Goal: Information Seeking & Learning: Compare options

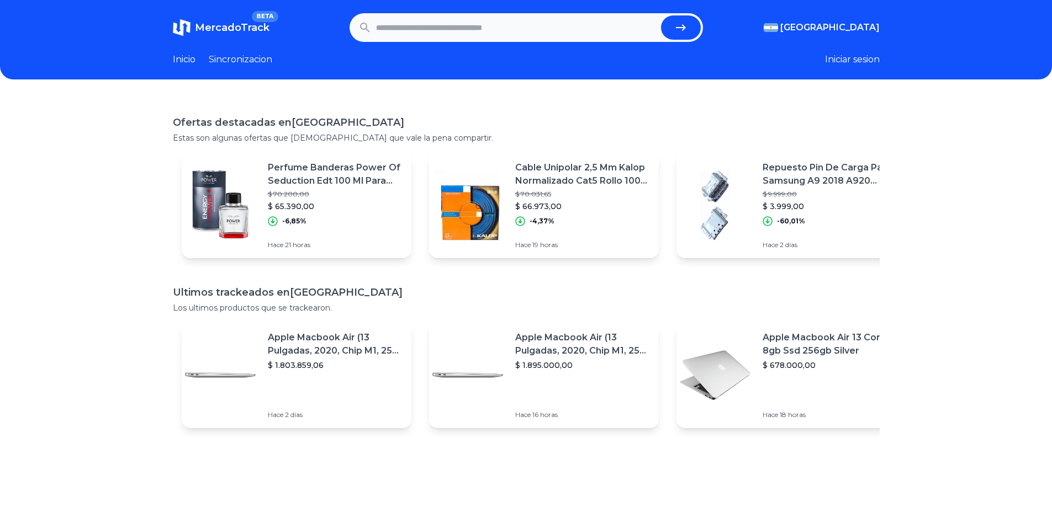
click at [534, 30] on input "text" at bounding box center [516, 27] width 280 height 24
type input "********"
click at [661, 15] on button "submit" at bounding box center [681, 27] width 40 height 24
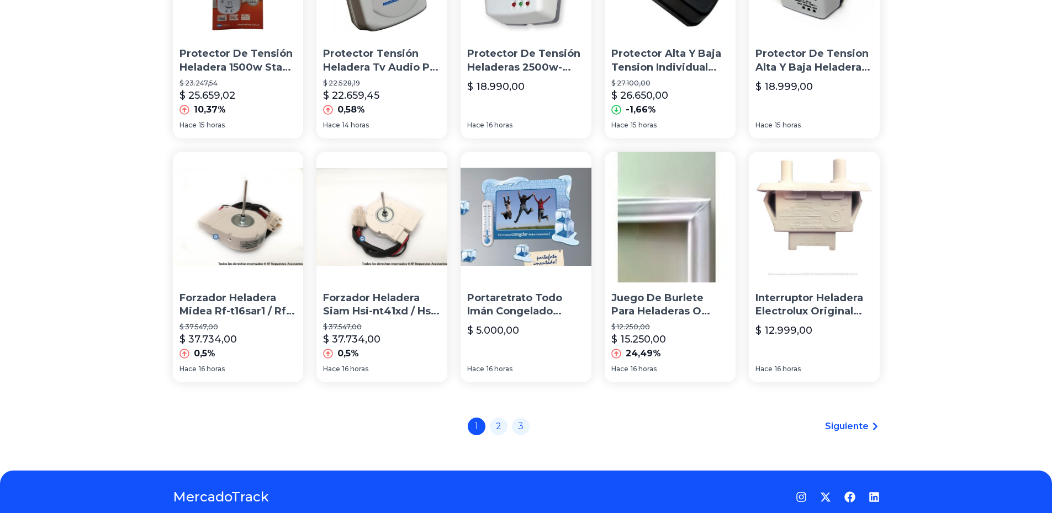
scroll to position [682, 0]
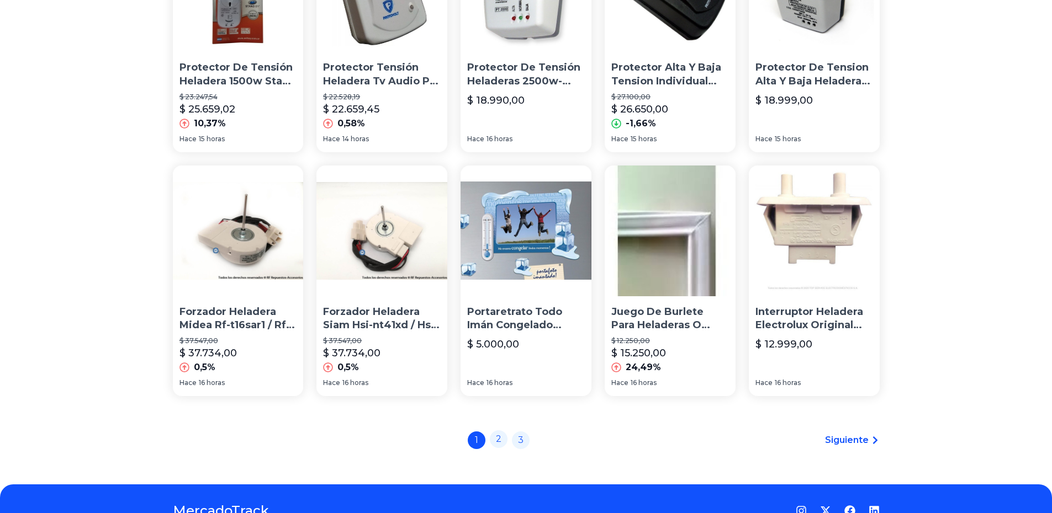
click at [499, 441] on link "2" at bounding box center [499, 440] width 18 height 18
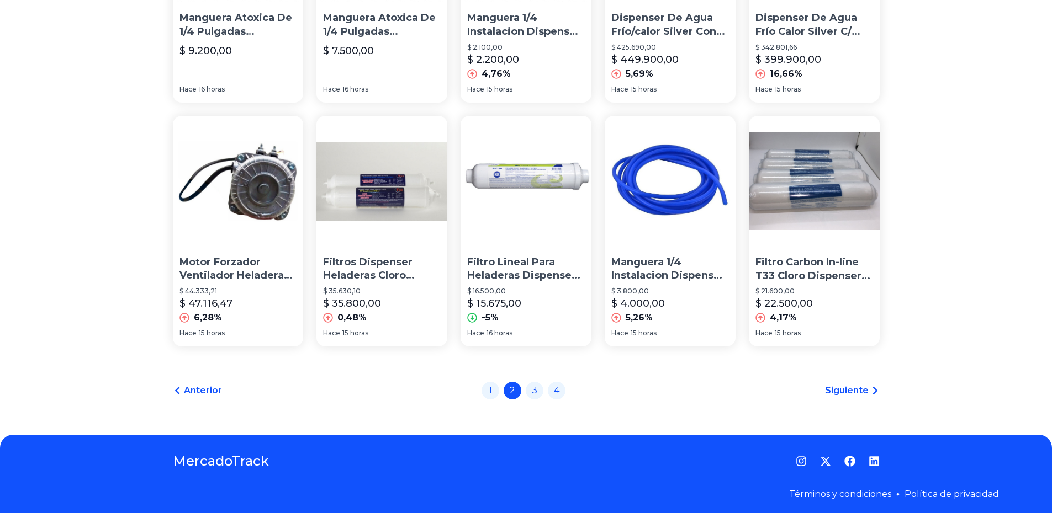
scroll to position [737, 0]
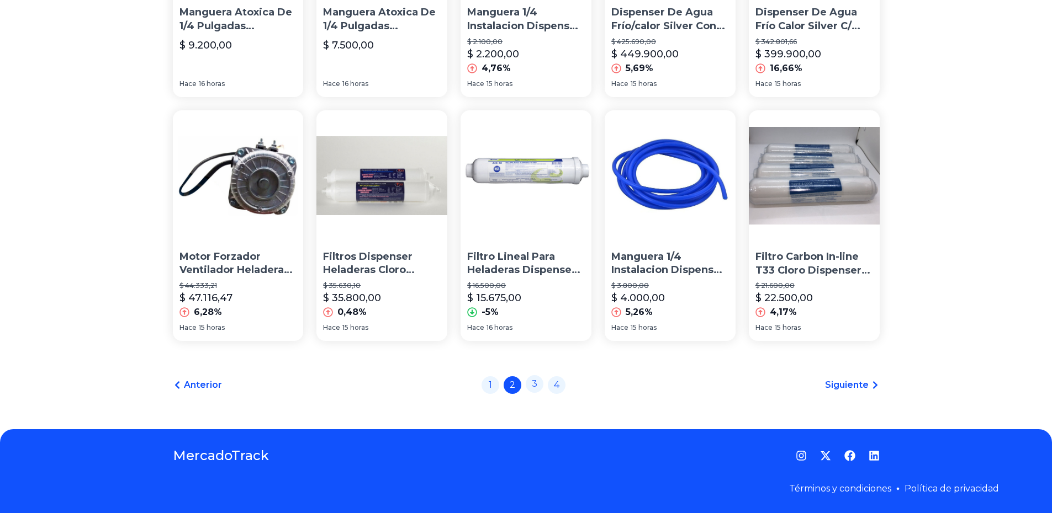
click at [532, 385] on link "3" at bounding box center [535, 384] width 18 height 18
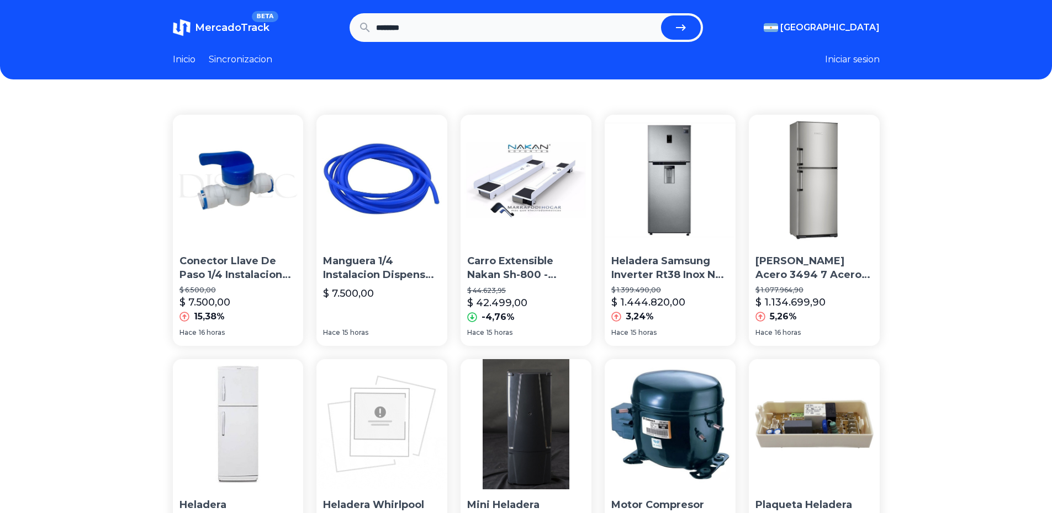
click at [702, 266] on p "Heladera Samsung Inverter Rt38 Inox No Frost Envío S/c Caba" at bounding box center [670, 269] width 118 height 28
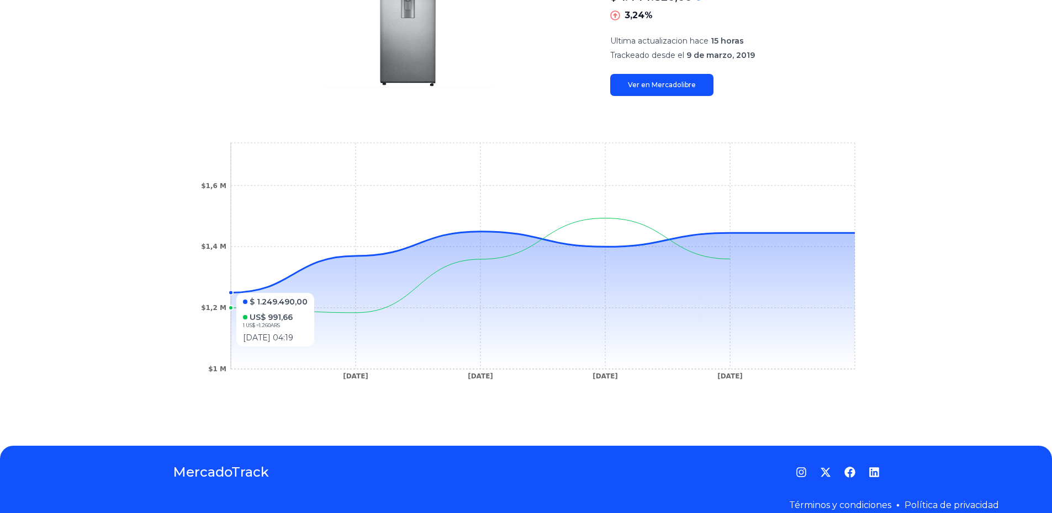
scroll to position [251, 0]
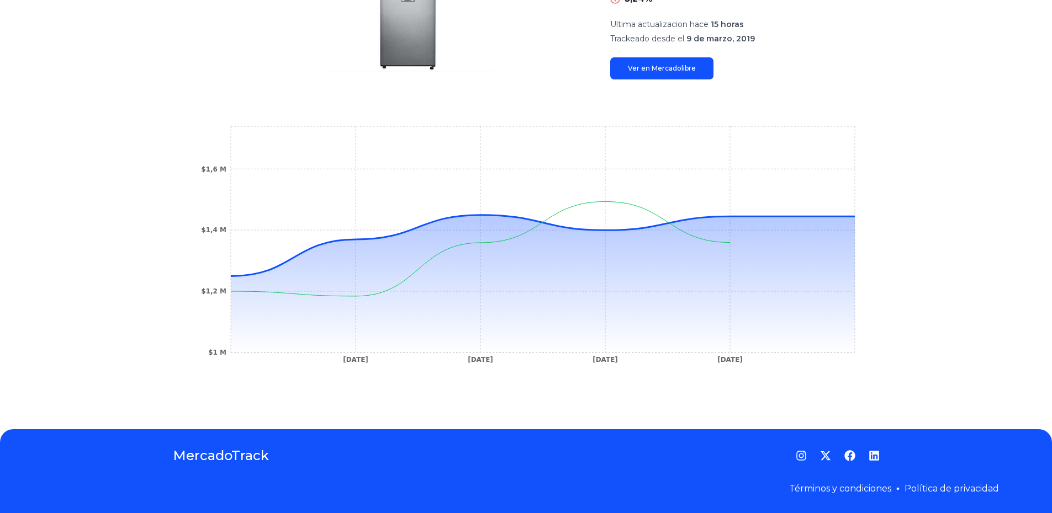
type input "********"
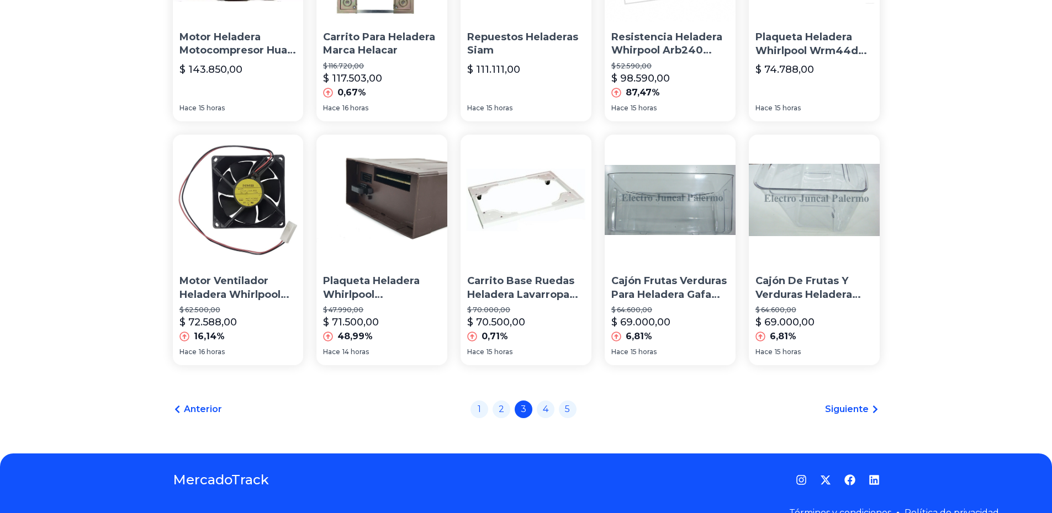
scroll to position [718, 0]
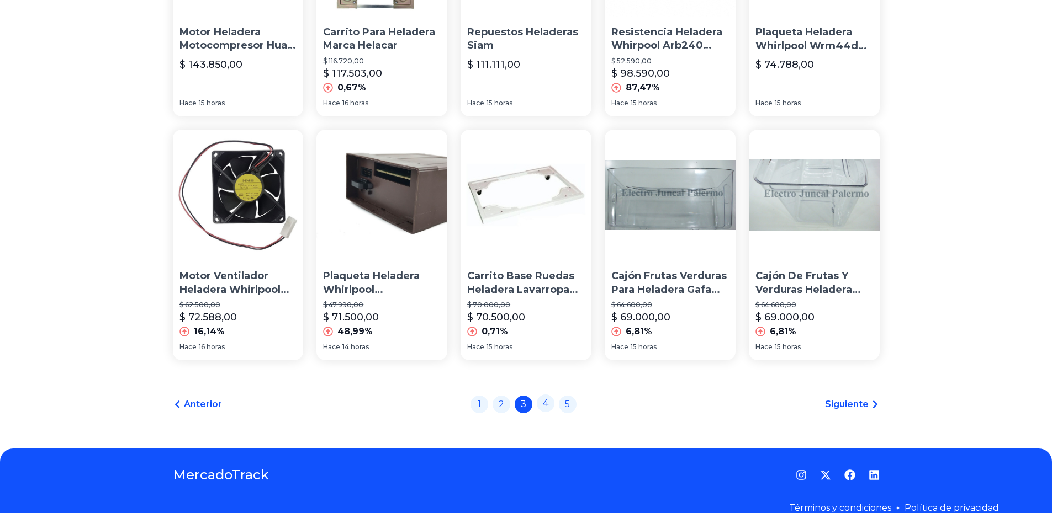
click at [550, 404] on link "4" at bounding box center [546, 404] width 18 height 18
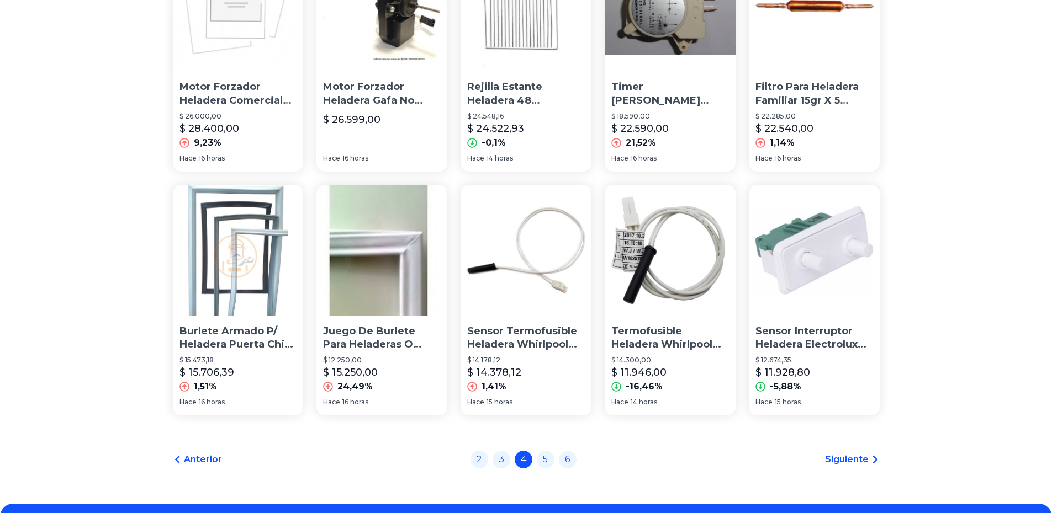
scroll to position [718, 0]
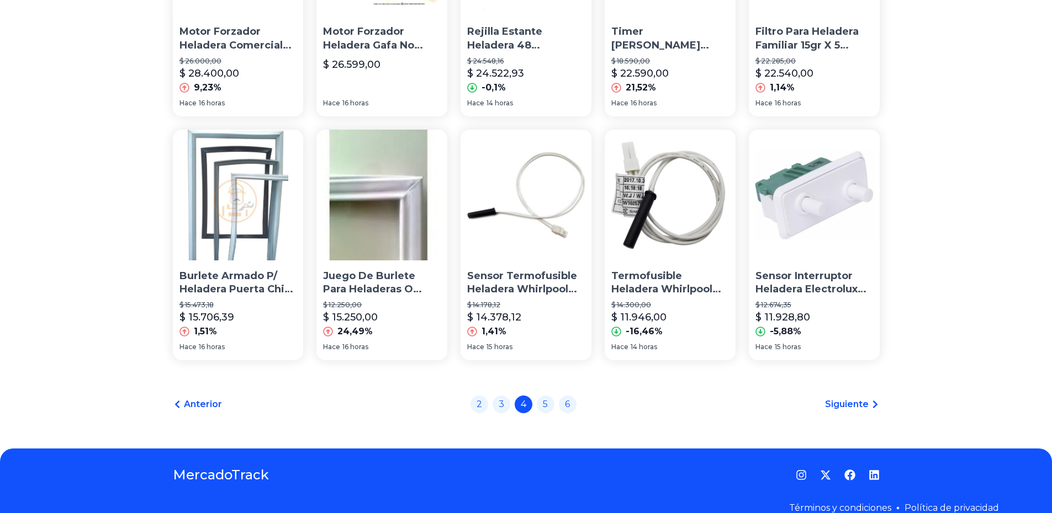
click at [537, 406] on div "2 3 4 5 6" at bounding box center [523, 405] width 106 height 18
click at [540, 406] on link "5" at bounding box center [546, 404] width 18 height 18
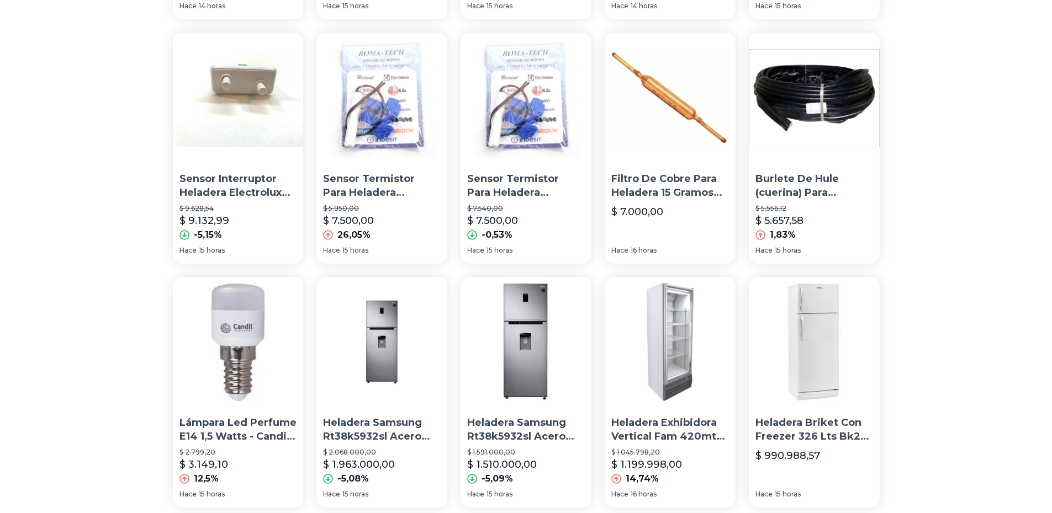
scroll to position [331, 0]
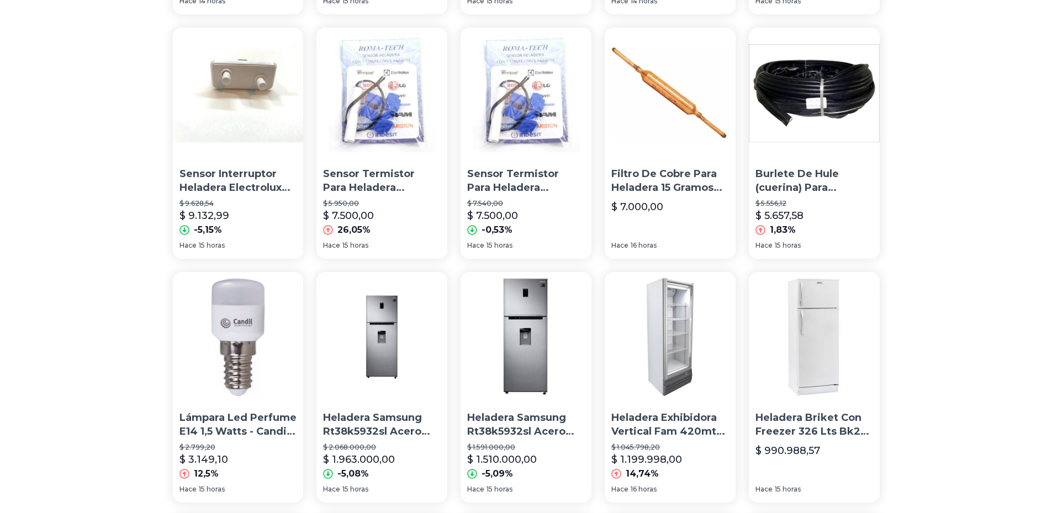
click at [817, 423] on p "Heladera Briket Con Freezer 326 Lts Bk2f 1610 Clase A" at bounding box center [814, 425] width 118 height 28
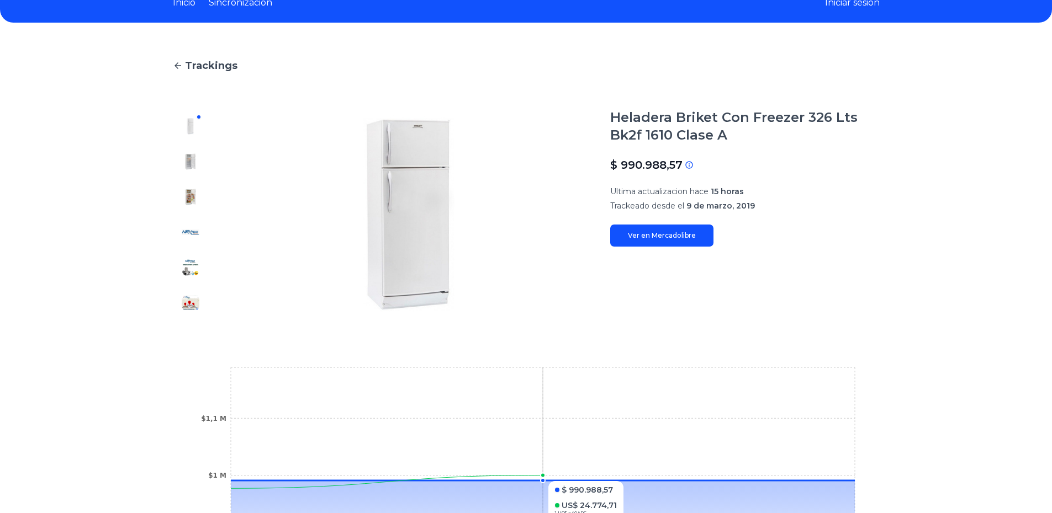
scroll to position [55, 0]
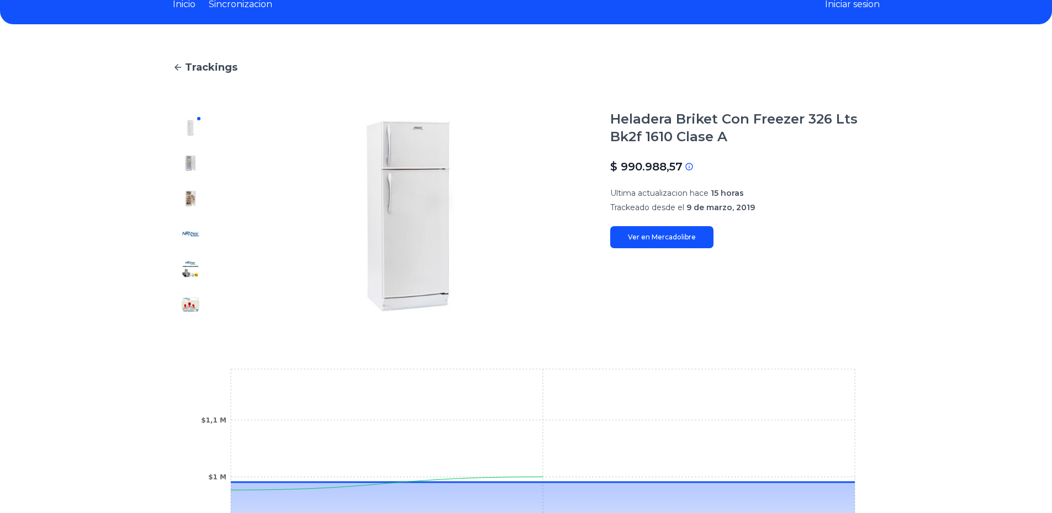
click at [677, 234] on link "Ver en Mercadolibre" at bounding box center [661, 237] width 103 height 22
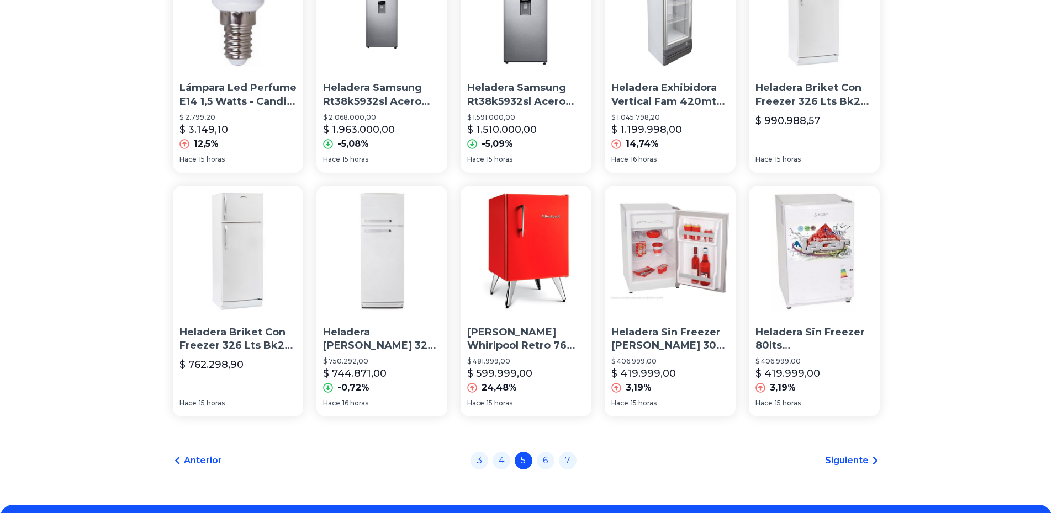
scroll to position [737, 0]
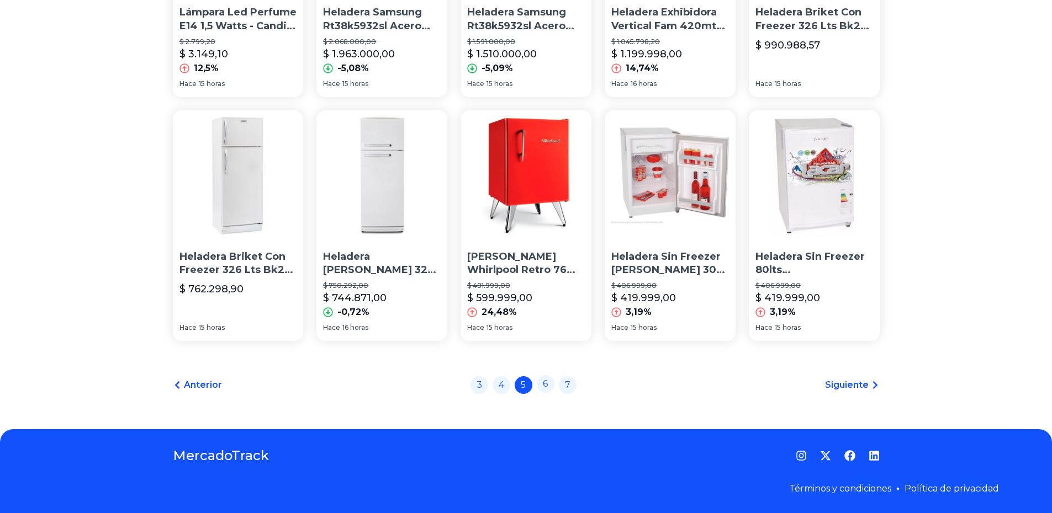
click at [554, 383] on link "6" at bounding box center [546, 384] width 18 height 18
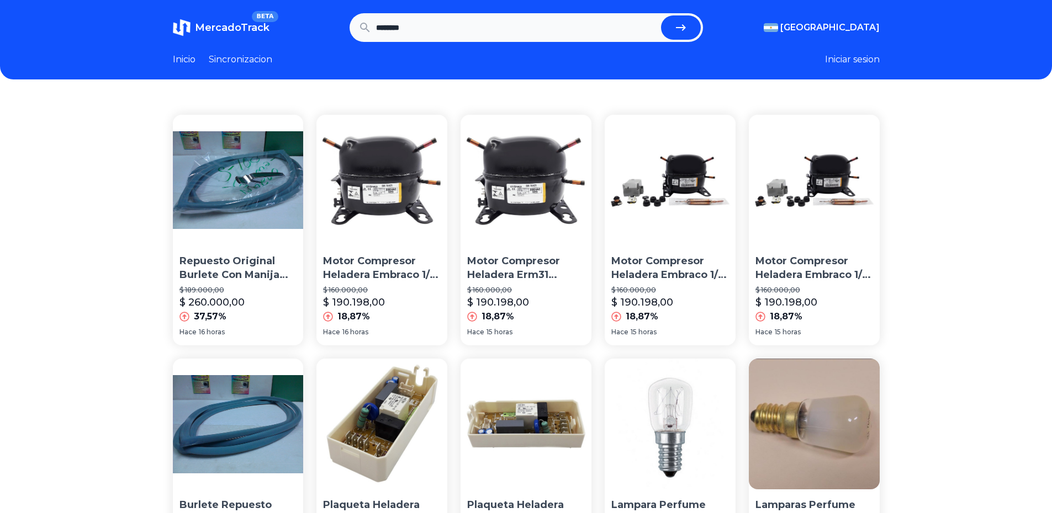
click at [465, 26] on input "********" at bounding box center [516, 27] width 280 height 24
type input "**********"
click at [661, 15] on button "submit" at bounding box center [681, 27] width 40 height 24
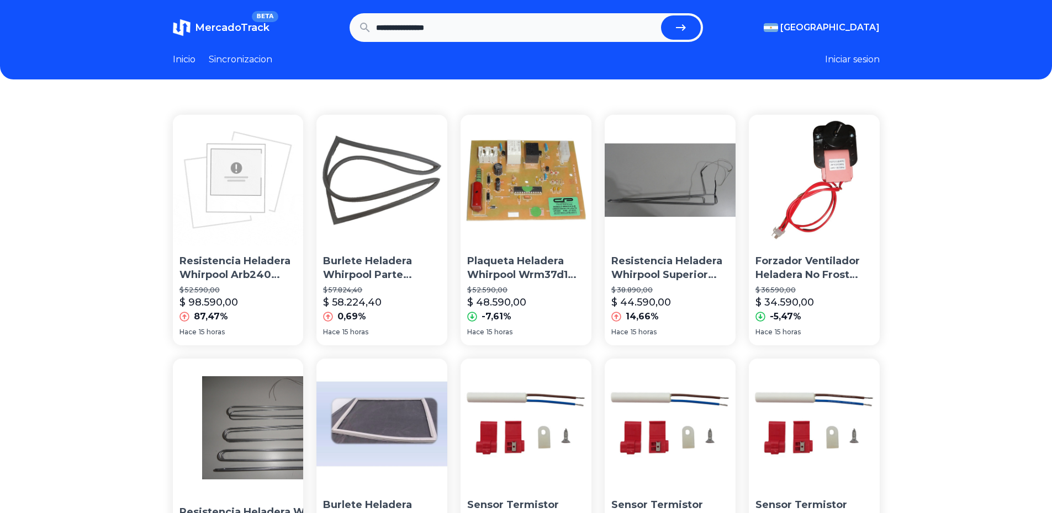
click at [408, 26] on input "**********" at bounding box center [516, 27] width 280 height 24
type input "*****"
click at [661, 15] on button "submit" at bounding box center [681, 27] width 40 height 24
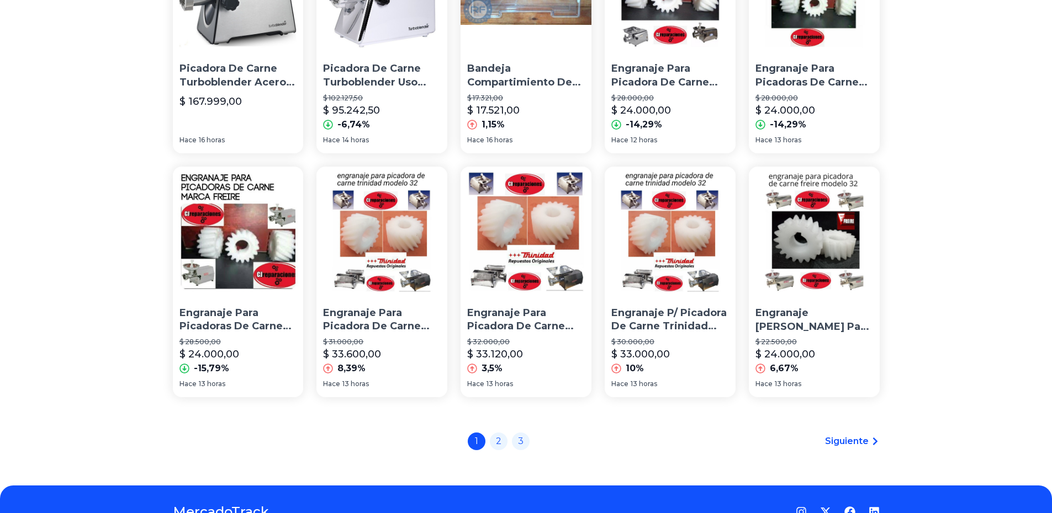
scroll to position [737, 0]
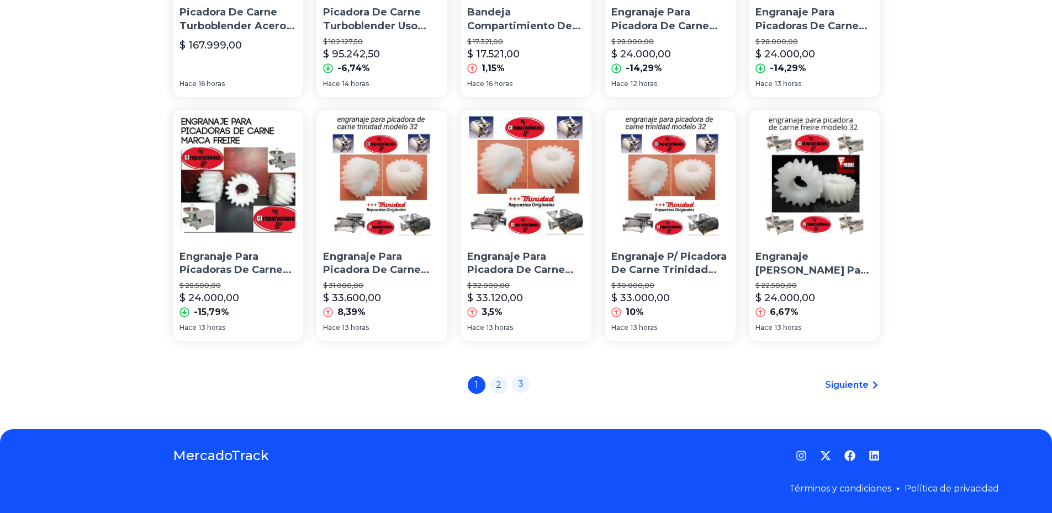
click at [525, 386] on link "3" at bounding box center [521, 384] width 18 height 18
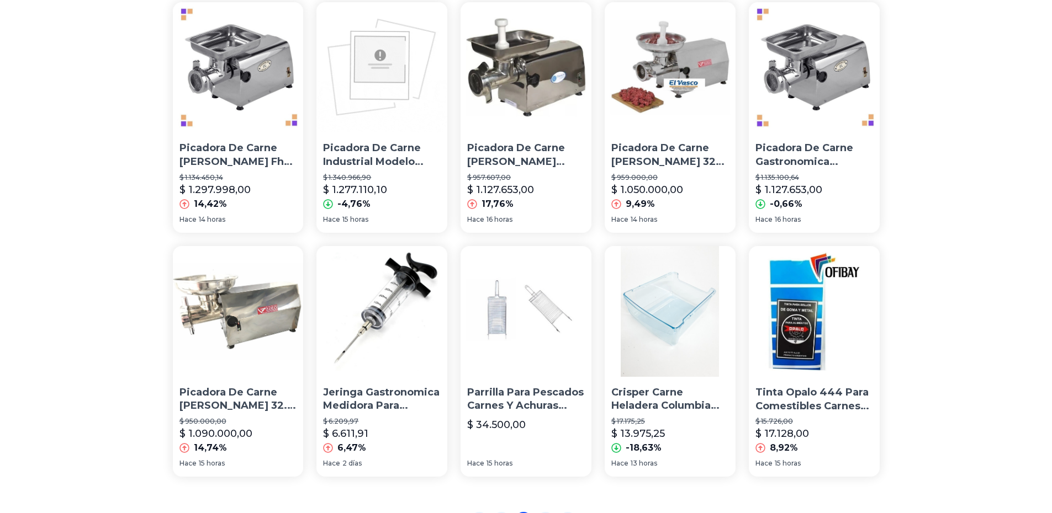
scroll to position [737, 0]
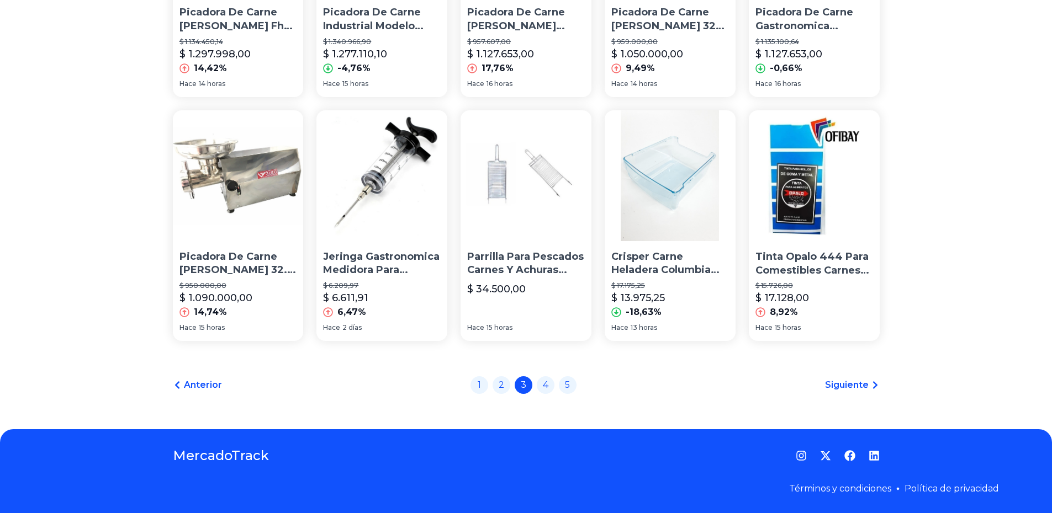
click at [498, 391] on div "1 2 3 4 5" at bounding box center [523, 386] width 106 height 18
click at [503, 387] on link "2" at bounding box center [501, 384] width 18 height 18
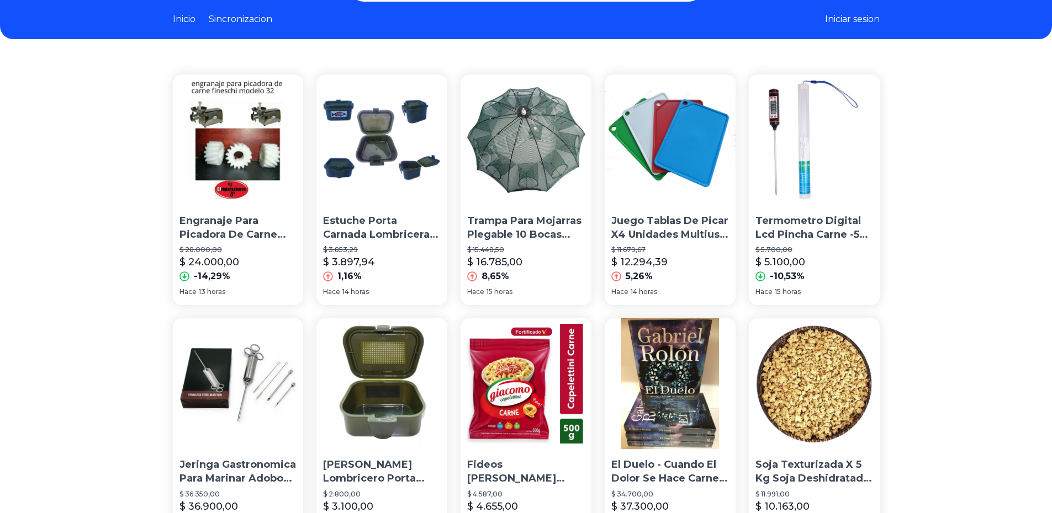
scroll to position [110, 0]
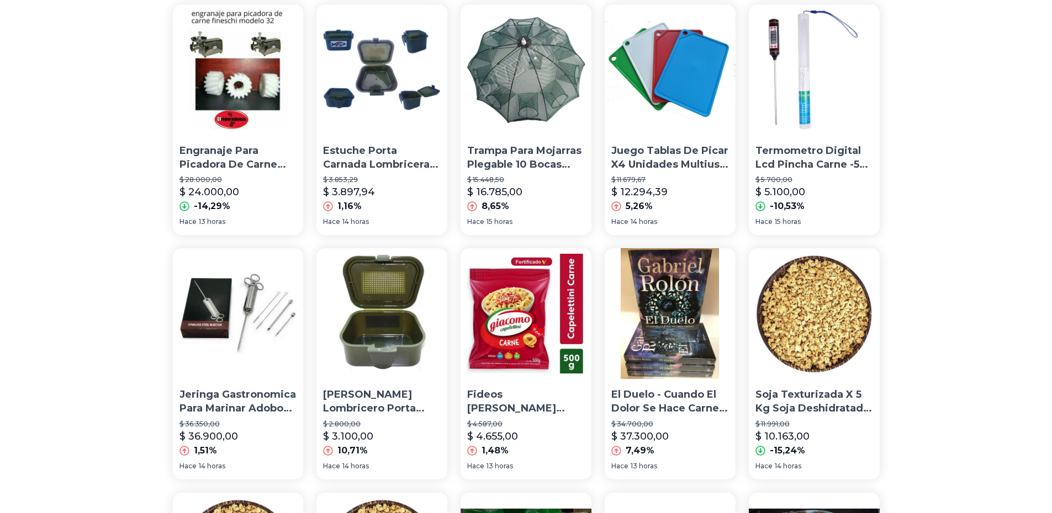
click at [859, 404] on p "Soja Texturizada X 5 Kg Soja Deshidratada Reemplazo Carne" at bounding box center [814, 402] width 118 height 28
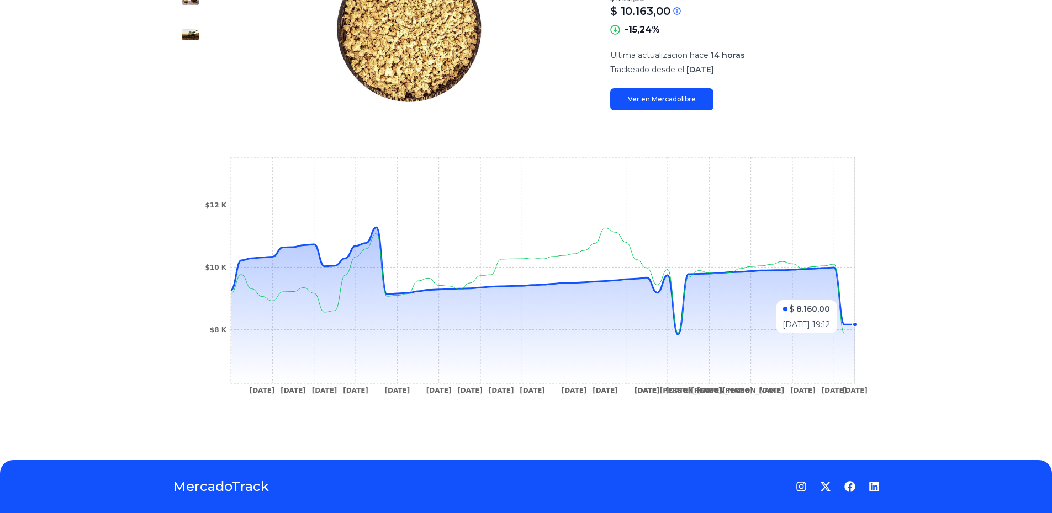
scroll to position [221, 0]
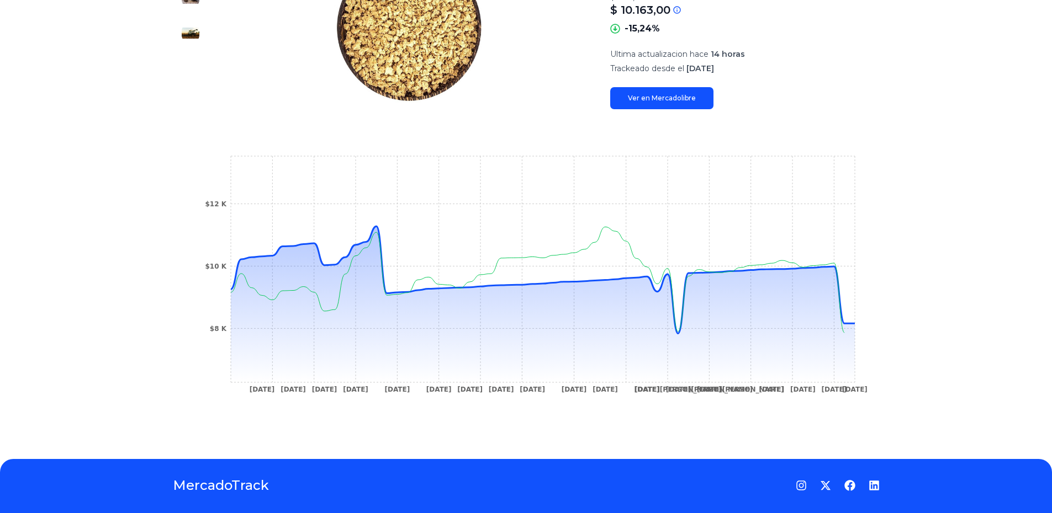
type input "*****"
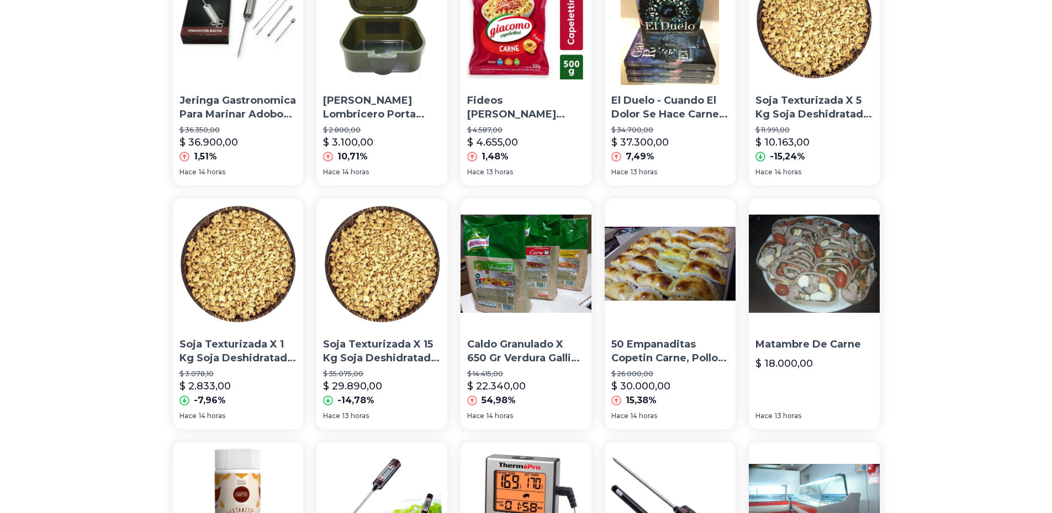
scroll to position [442, 0]
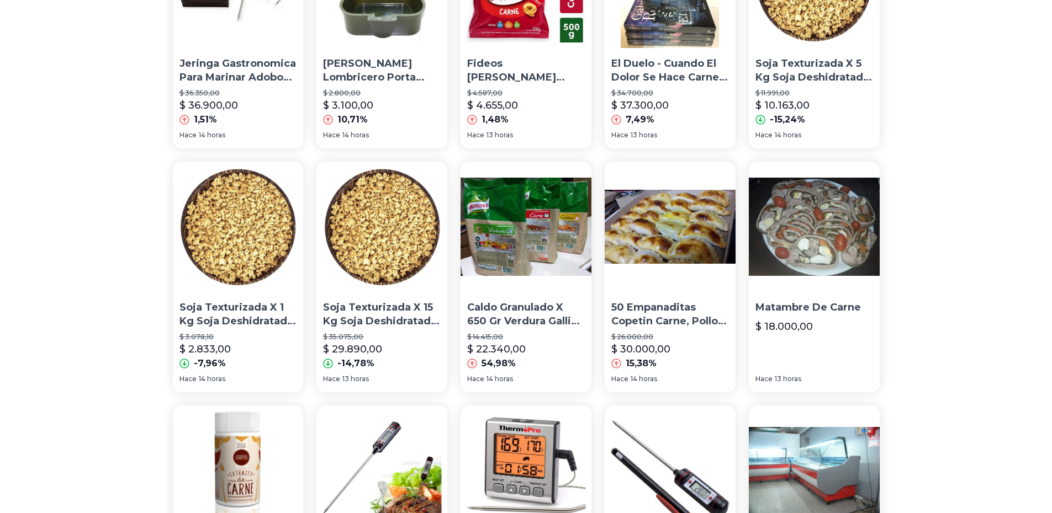
click at [661, 318] on p "50 Empanaditas Copetin Carne, Pollo O Jamon- Entregas Gratis" at bounding box center [670, 315] width 118 height 28
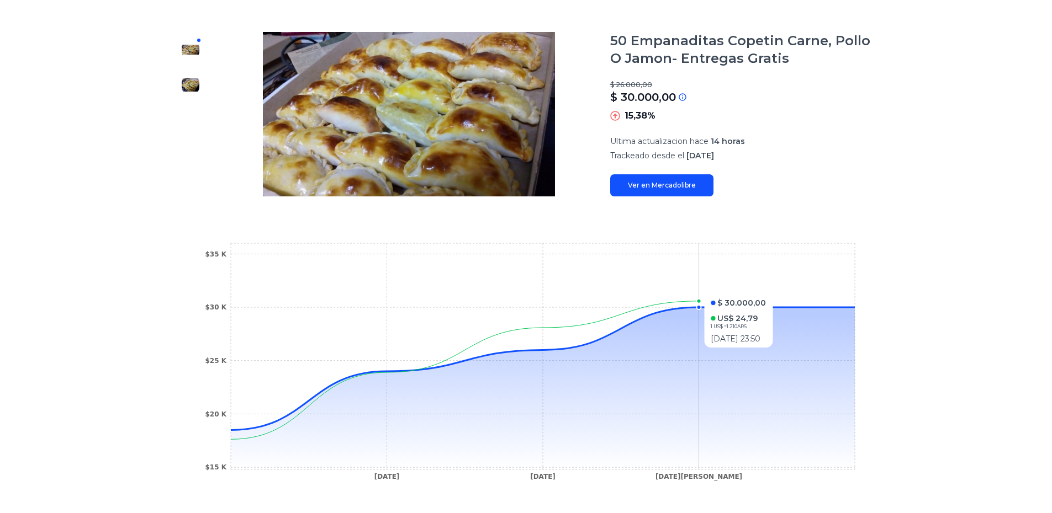
scroll to position [140, 0]
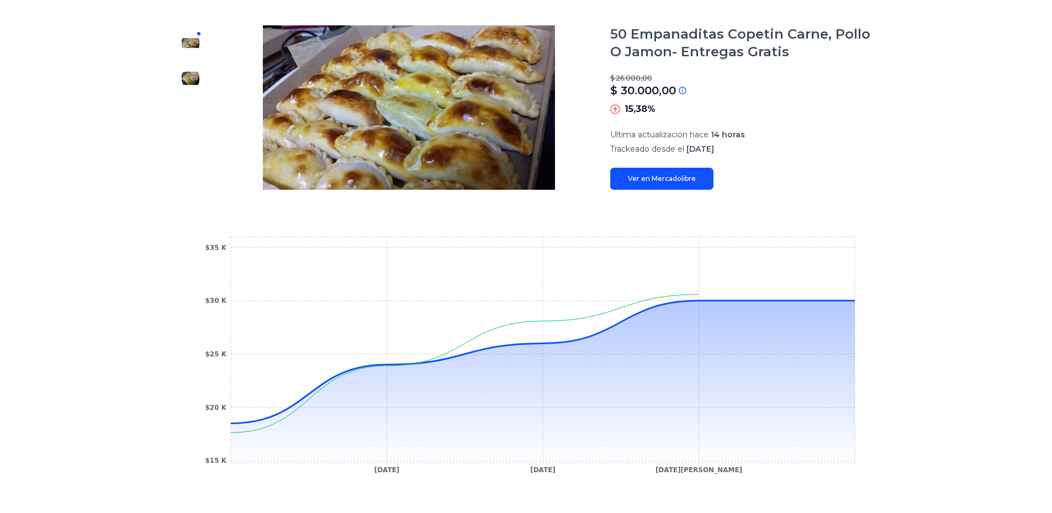
type input "*****"
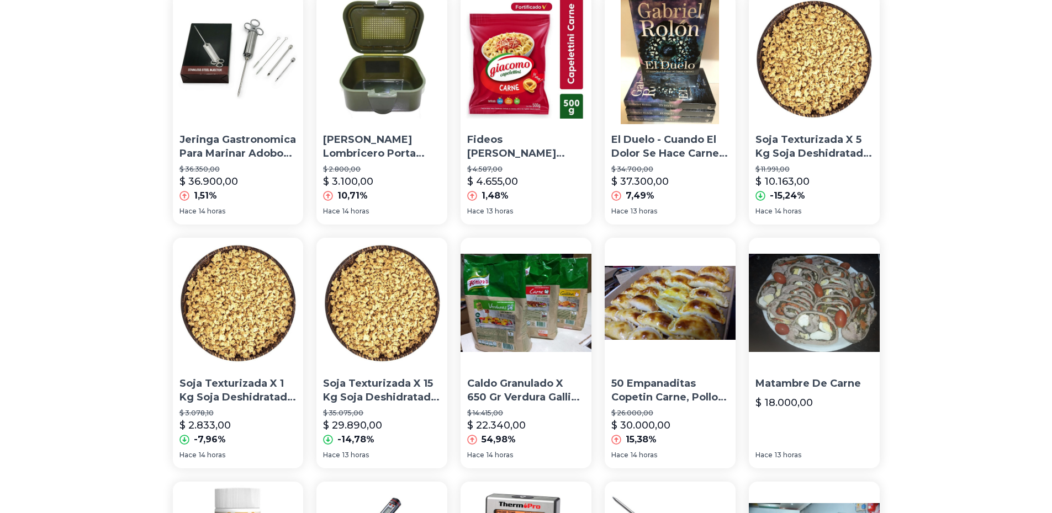
scroll to position [351, 0]
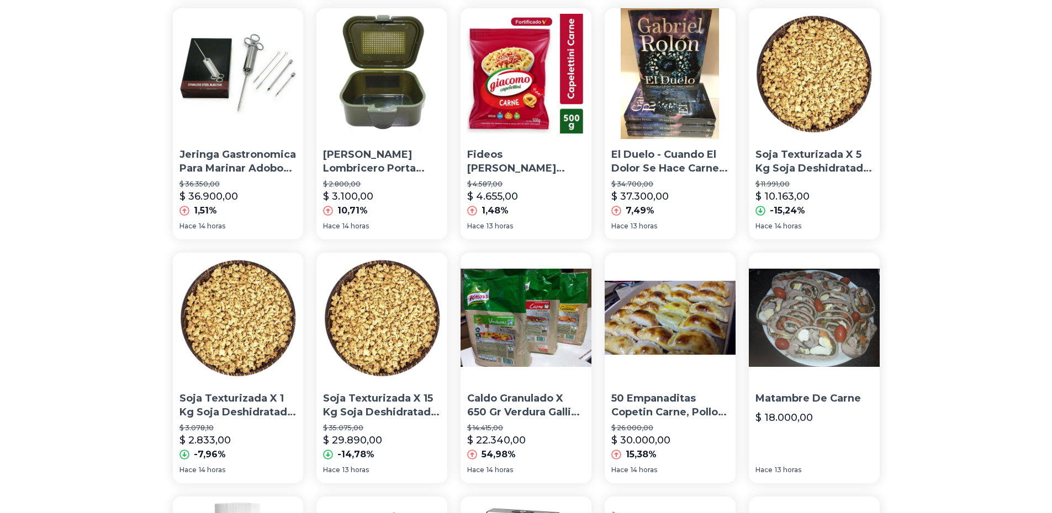
click at [649, 160] on p "El Duelo - Cuando El Dolor Se Hace Carne / Rolon / Planeta" at bounding box center [670, 162] width 118 height 28
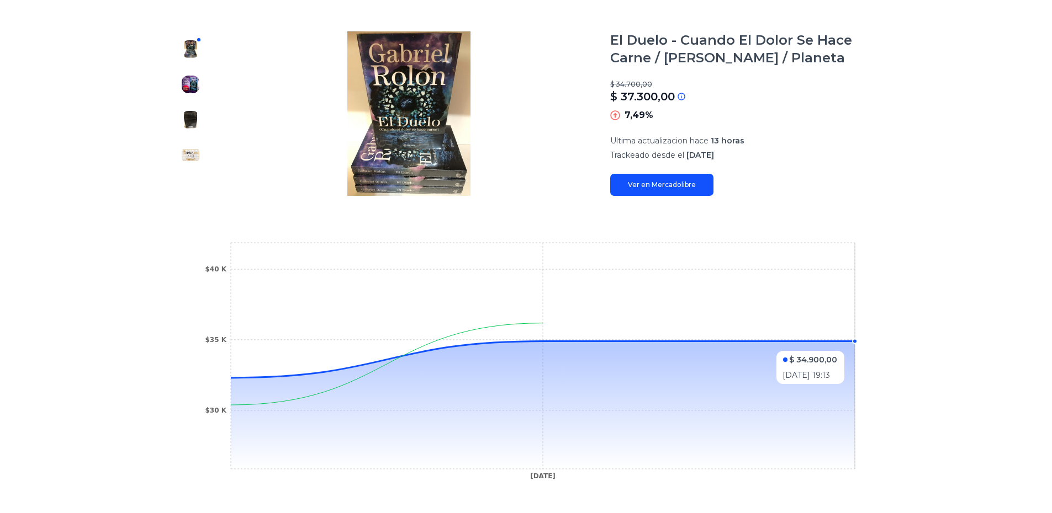
scroll to position [30, 0]
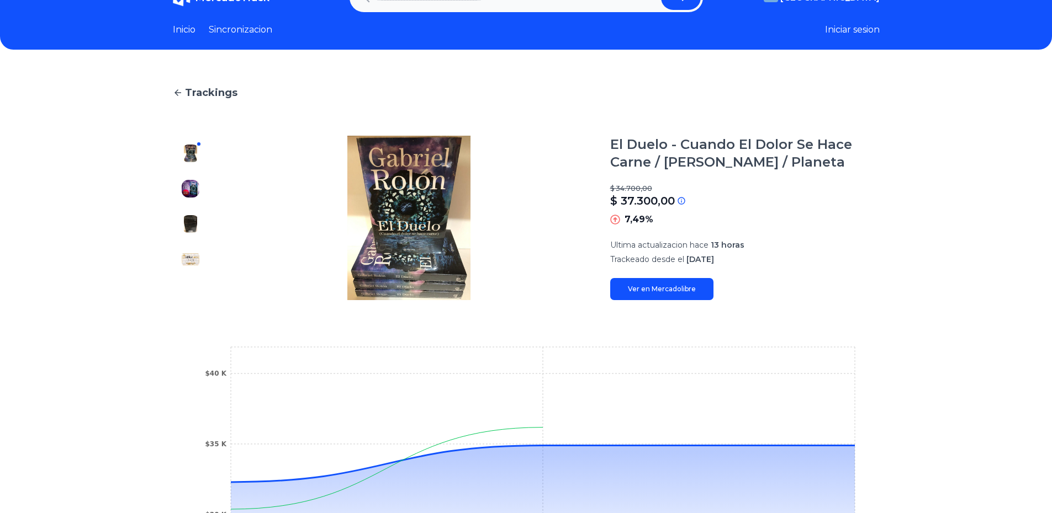
type input "*****"
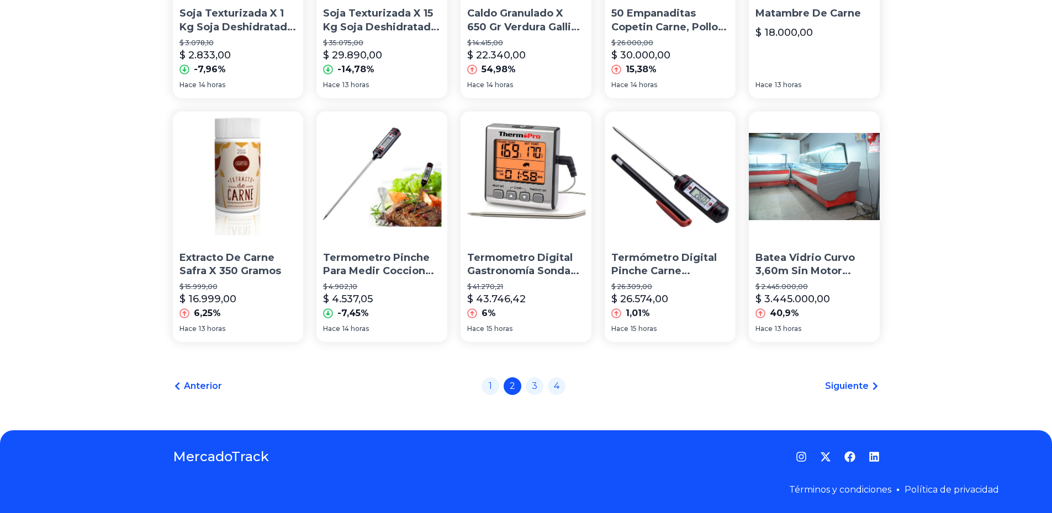
scroll to position [737, 0]
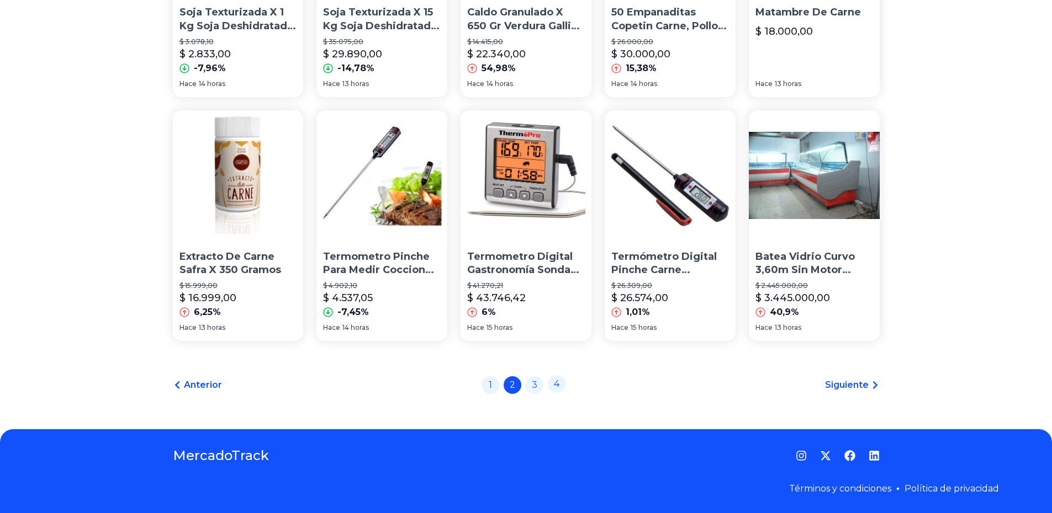
click at [558, 388] on link "4" at bounding box center [557, 384] width 18 height 18
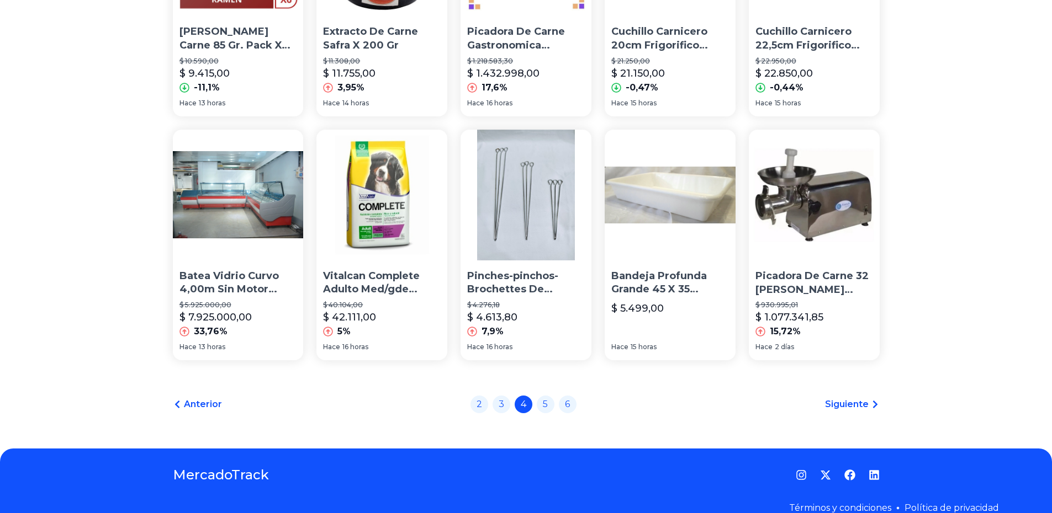
scroll to position [737, 0]
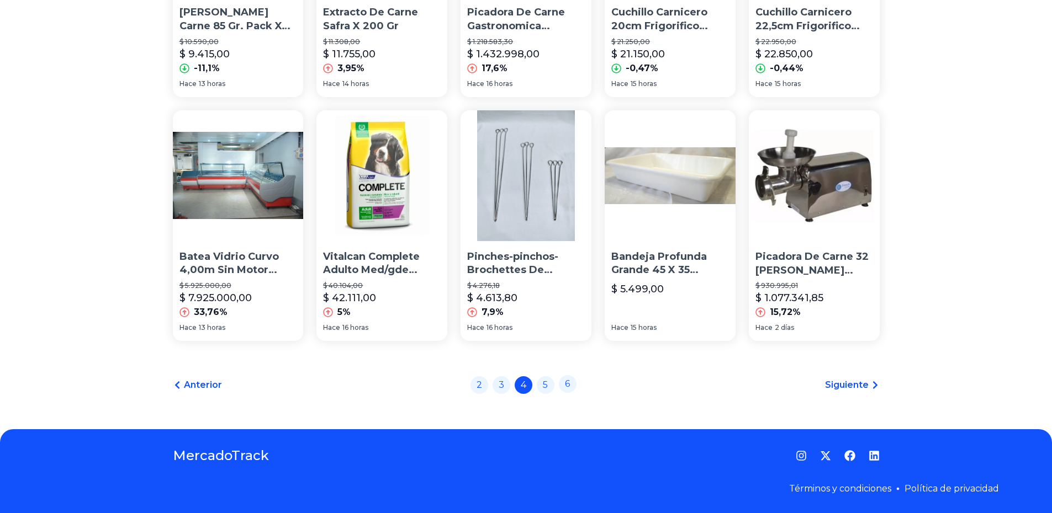
click at [572, 390] on link "6" at bounding box center [568, 384] width 18 height 18
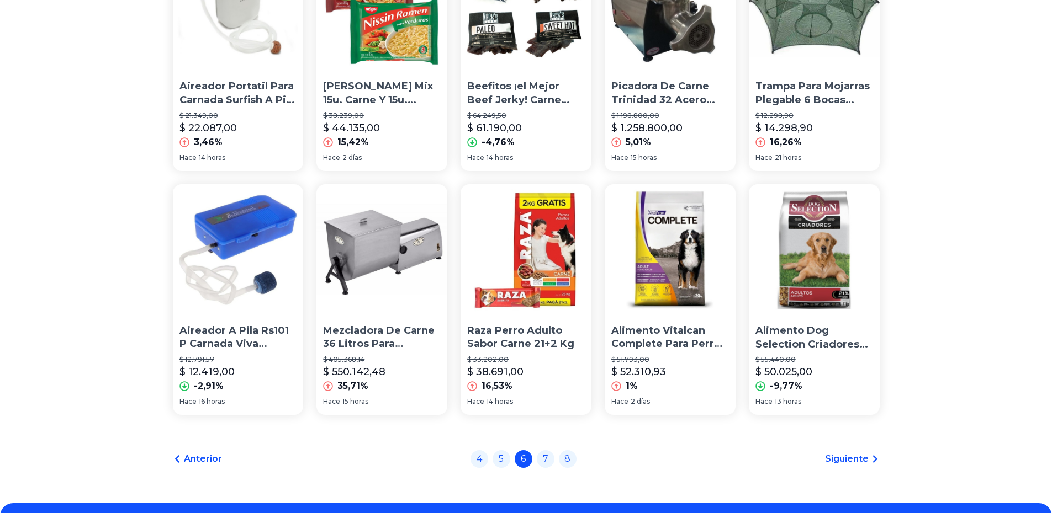
scroll to position [737, 0]
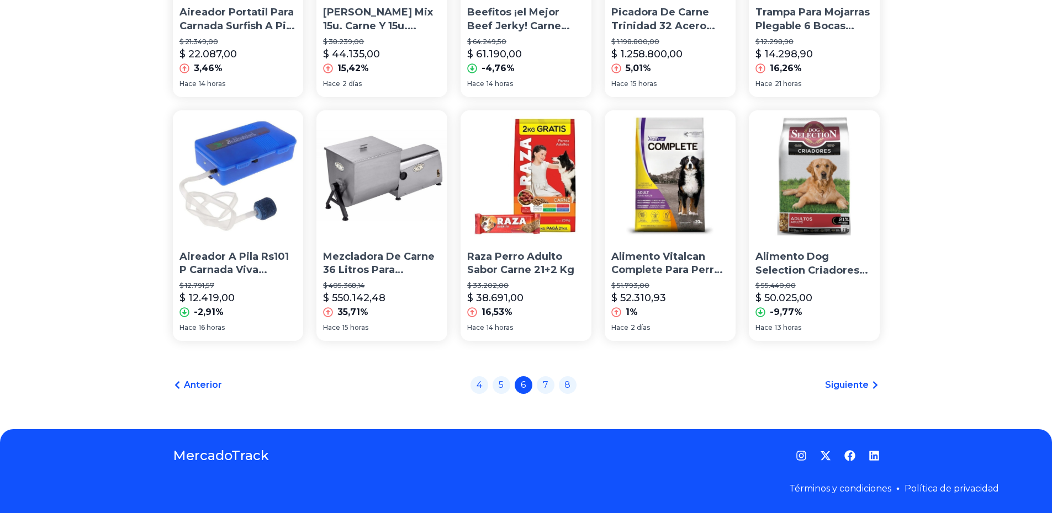
click at [681, 267] on p "Alimento Vitalcan Complete Para Perro Adulto De Raza Mediana Y Grande Sabor Car…" at bounding box center [670, 264] width 118 height 28
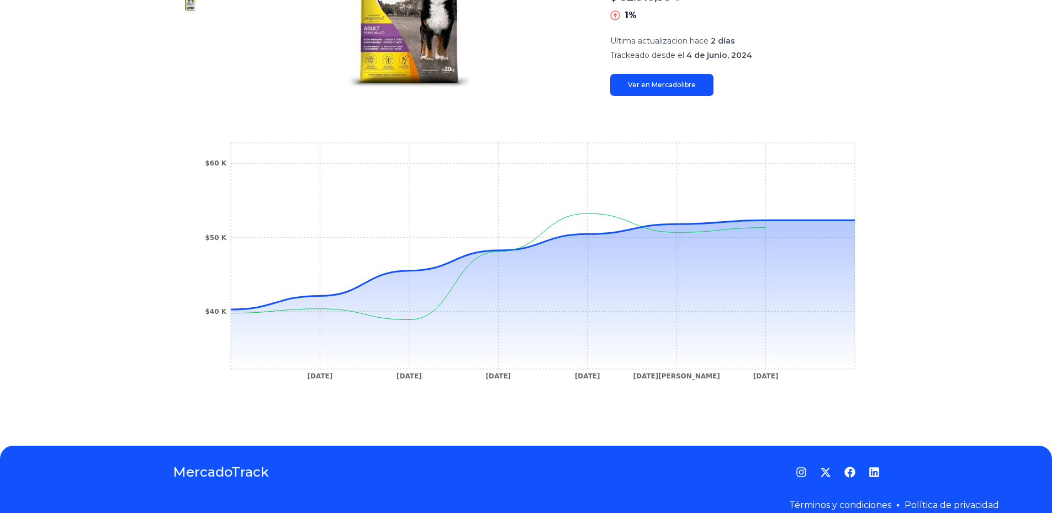
scroll to position [268, 0]
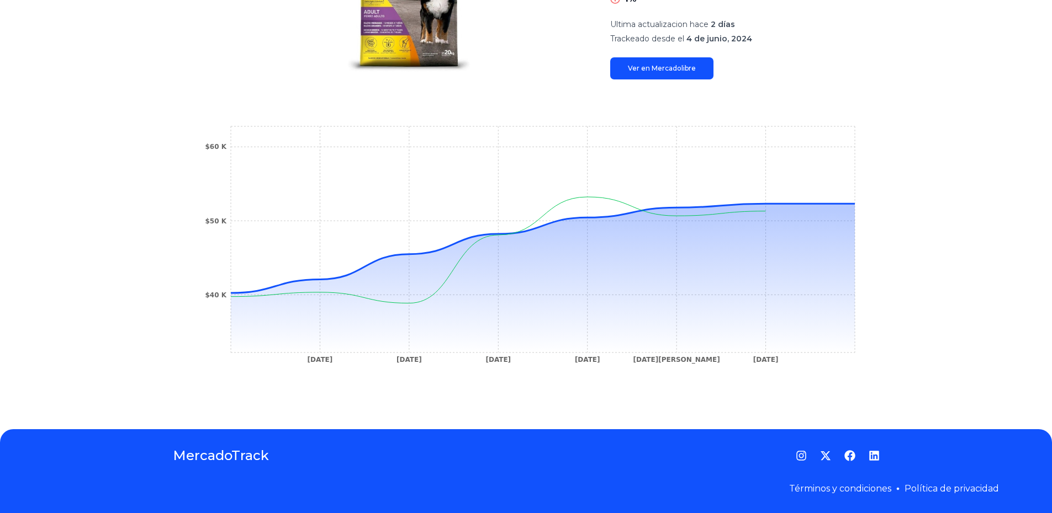
type input "*****"
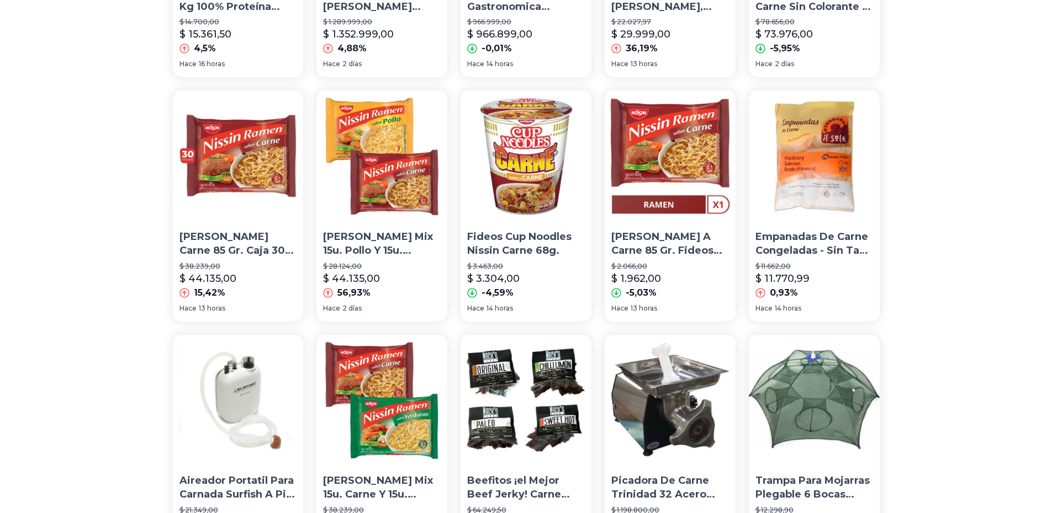
scroll to position [737, 0]
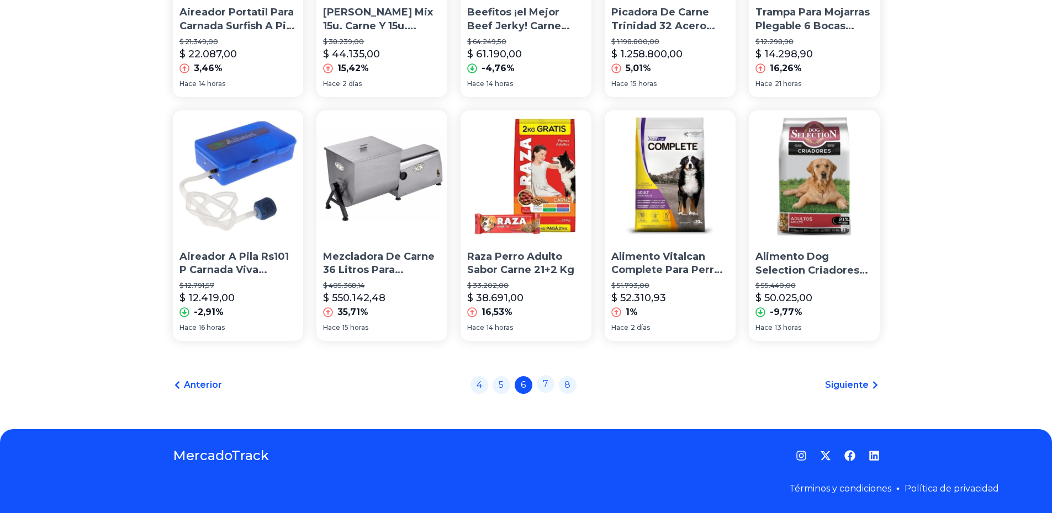
click at [551, 380] on link "7" at bounding box center [546, 384] width 18 height 18
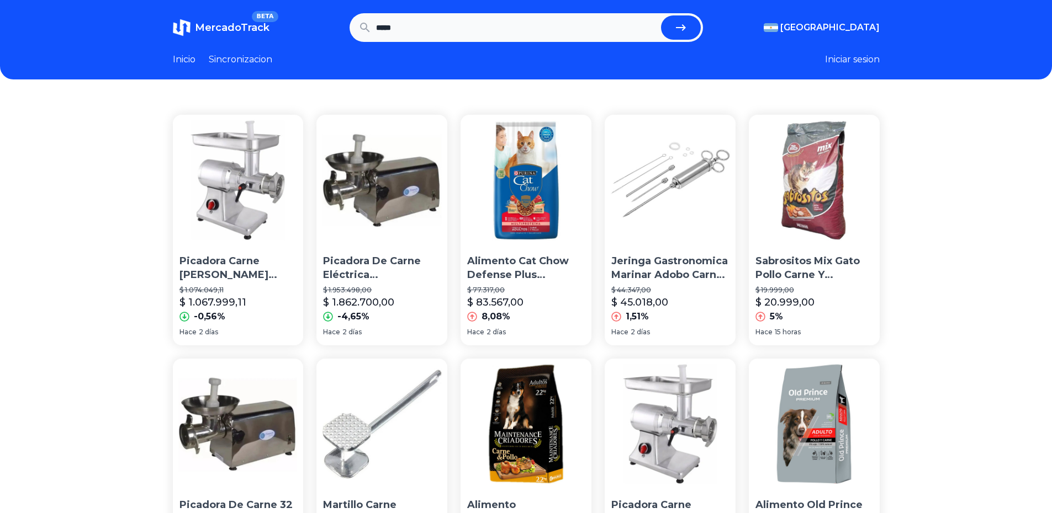
click at [522, 261] on p "Alimento Cat Chow Defense Plus Multiproteína Para Gato Adulto Sabor Carne Y Pol…" at bounding box center [526, 269] width 118 height 28
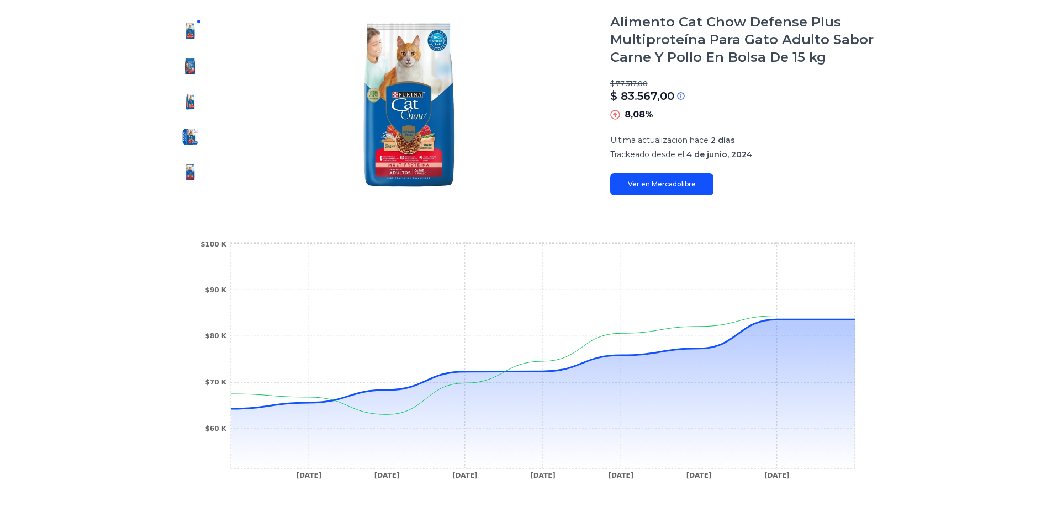
scroll to position [147, 0]
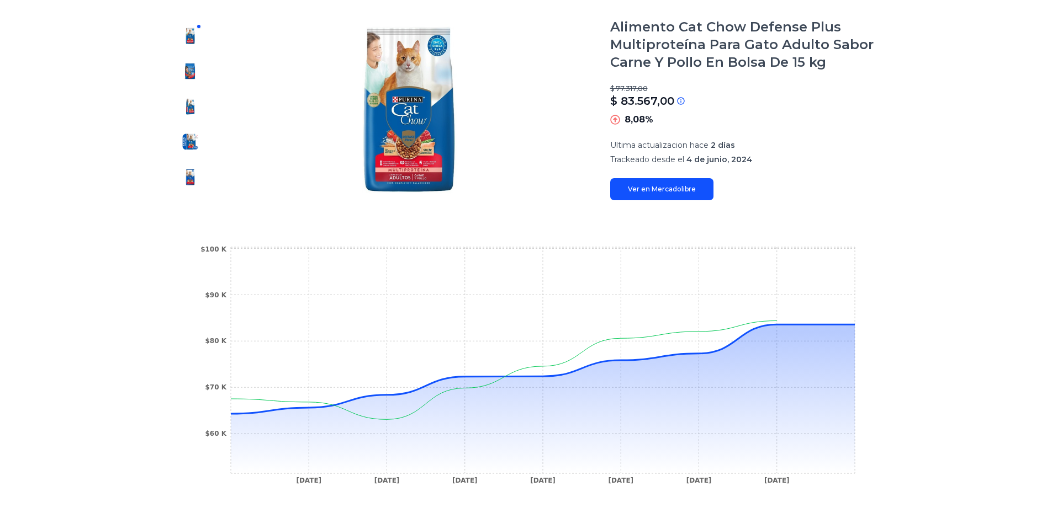
type input "*****"
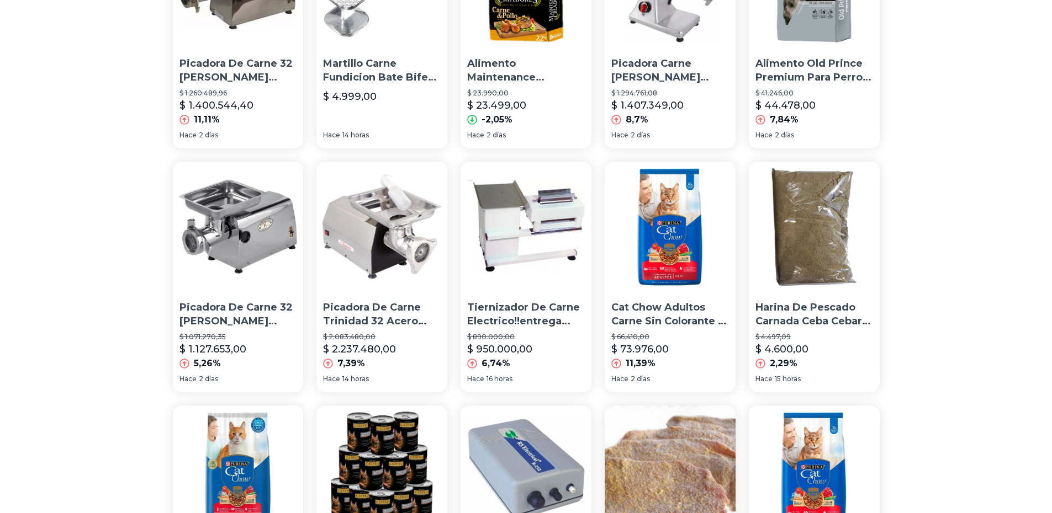
scroll to position [737, 0]
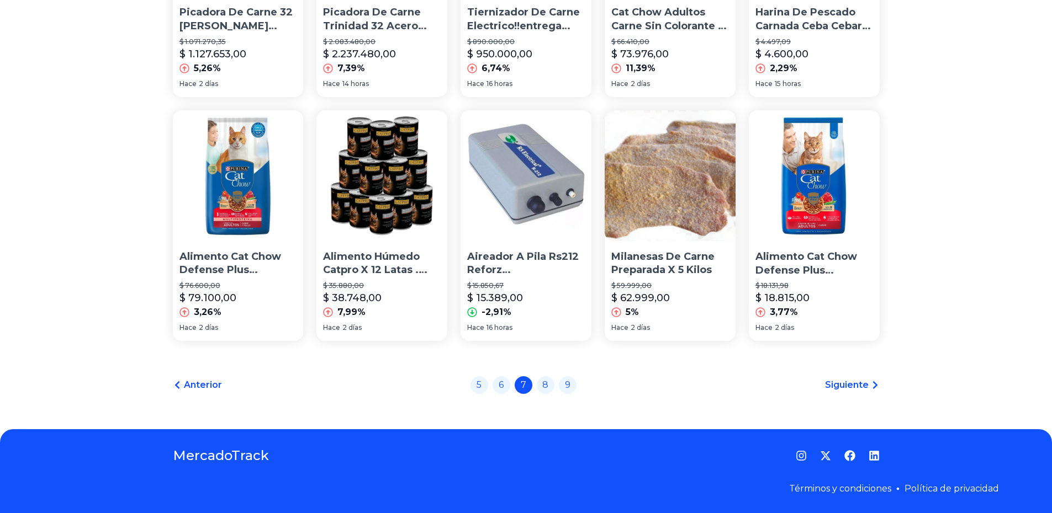
click at [667, 263] on p "Milanesas De Carne Preparada X 5 Kilos" at bounding box center [670, 264] width 118 height 28
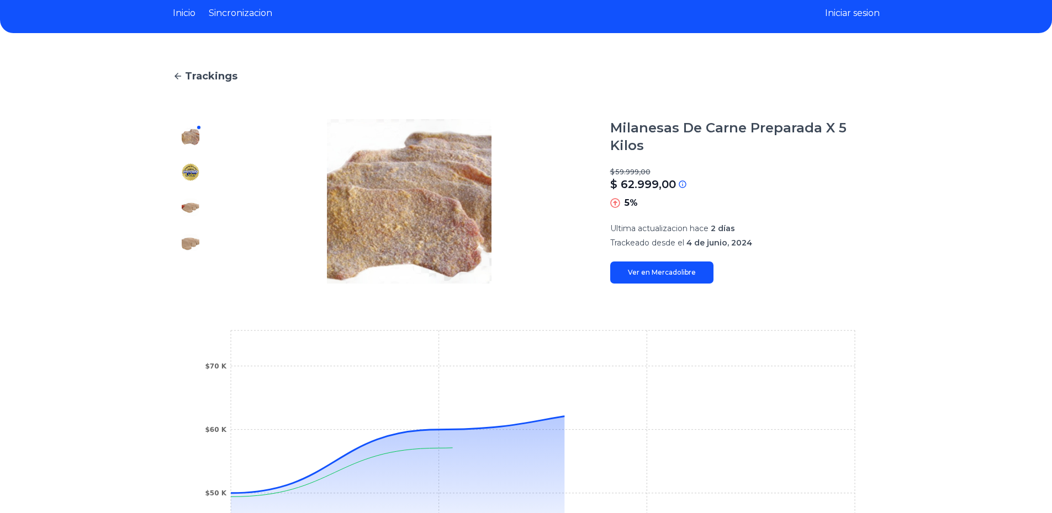
scroll to position [110, 0]
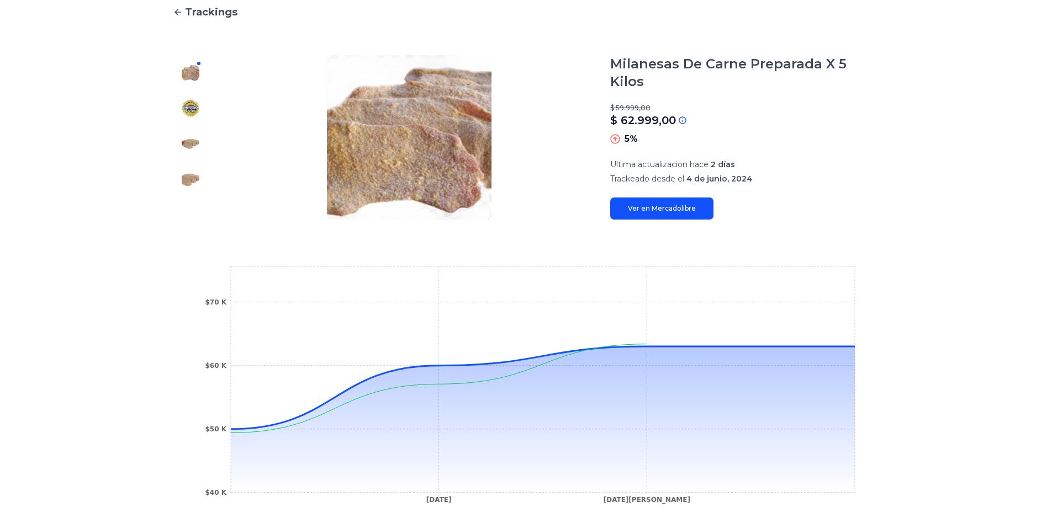
type input "*****"
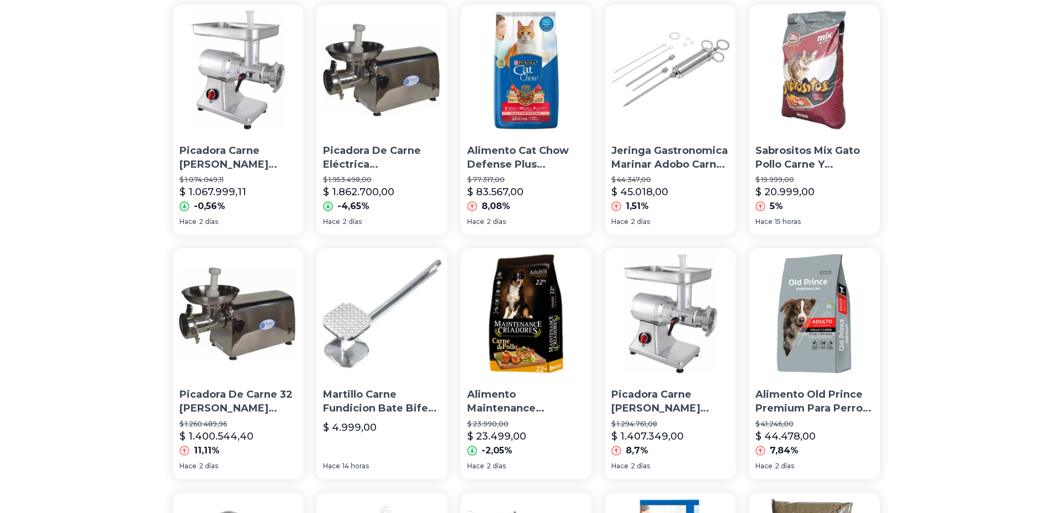
scroll to position [737, 0]
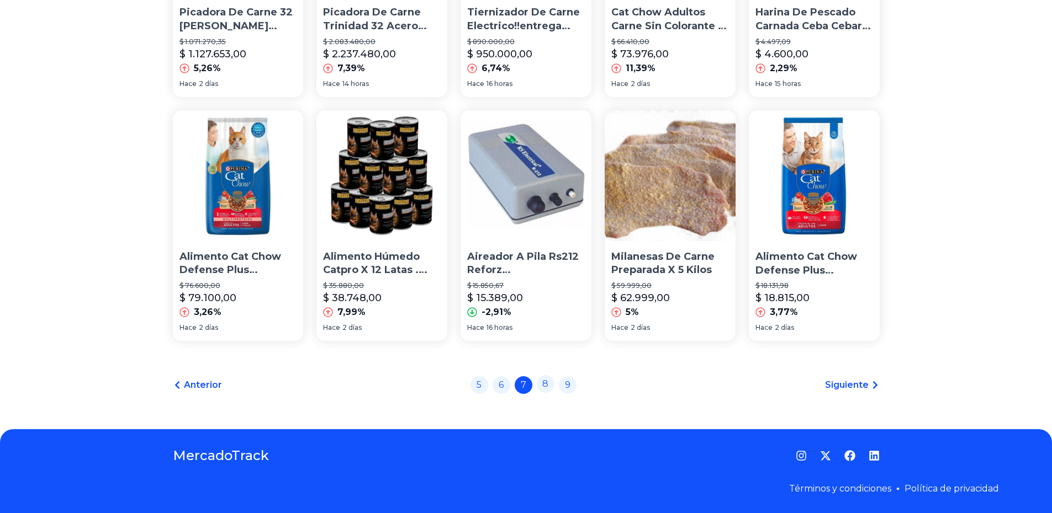
click at [552, 381] on link "8" at bounding box center [546, 384] width 18 height 18
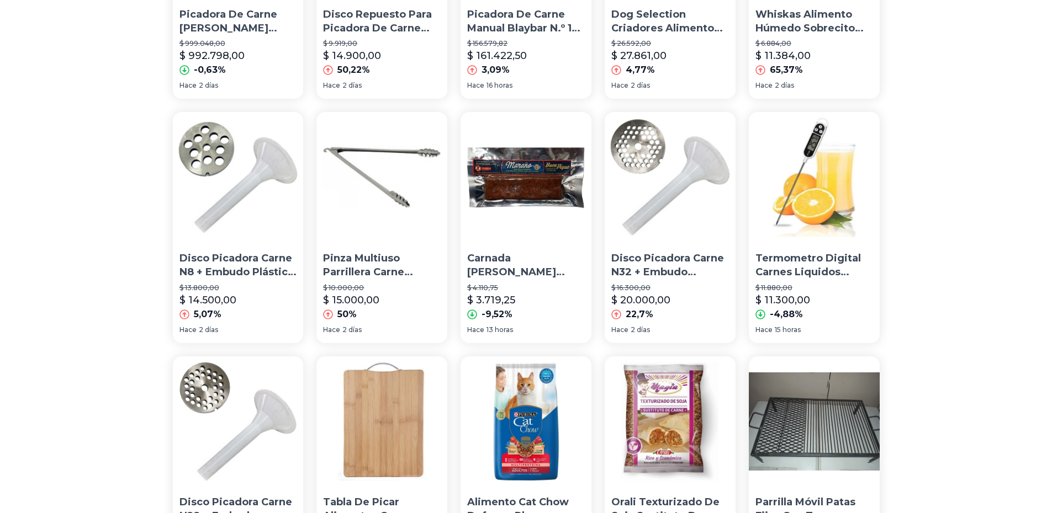
scroll to position [386, 0]
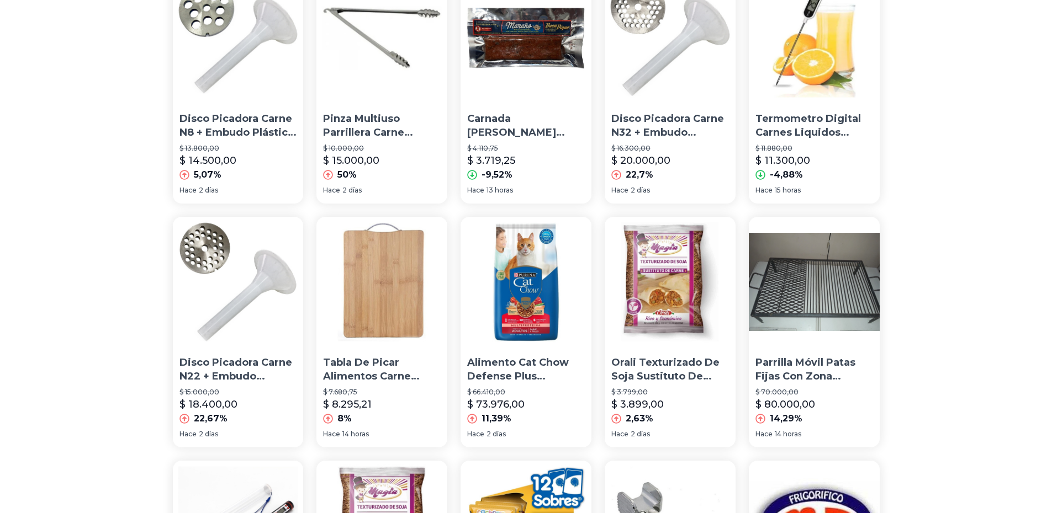
click at [537, 363] on p "Alimento Cat Chow Defense Plus Multiproteína Para Gato Adulto Sabor Carne Y Pol…" at bounding box center [526, 370] width 118 height 28
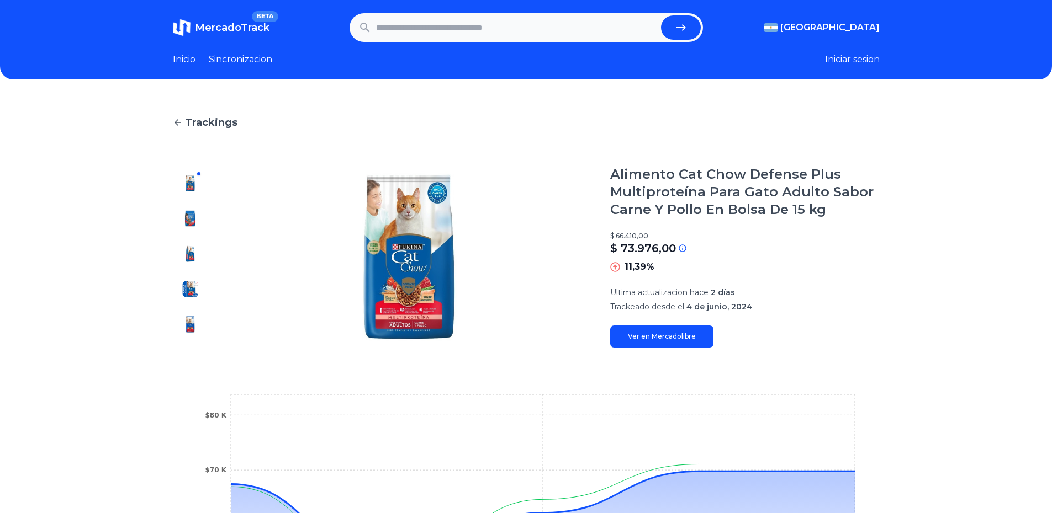
type input "*****"
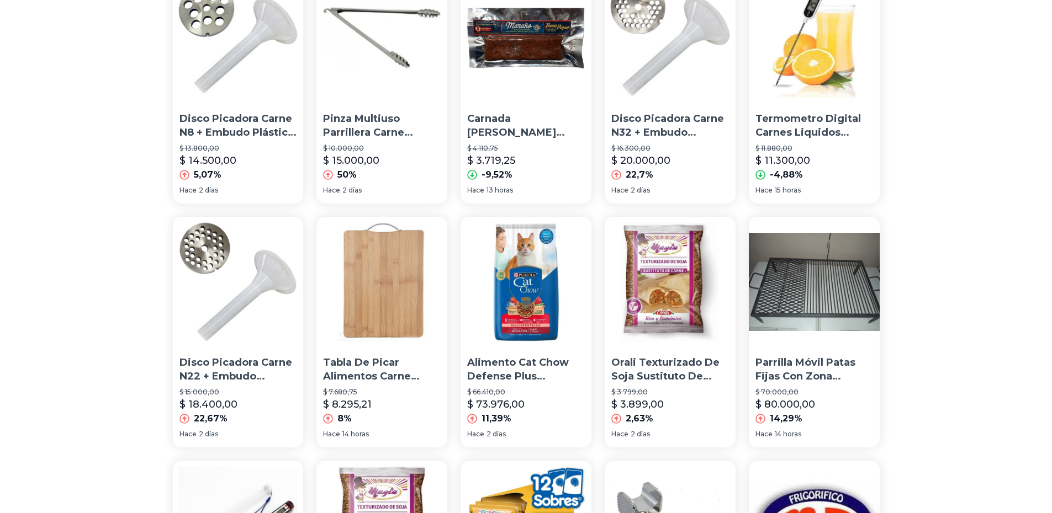
scroll to position [662, 0]
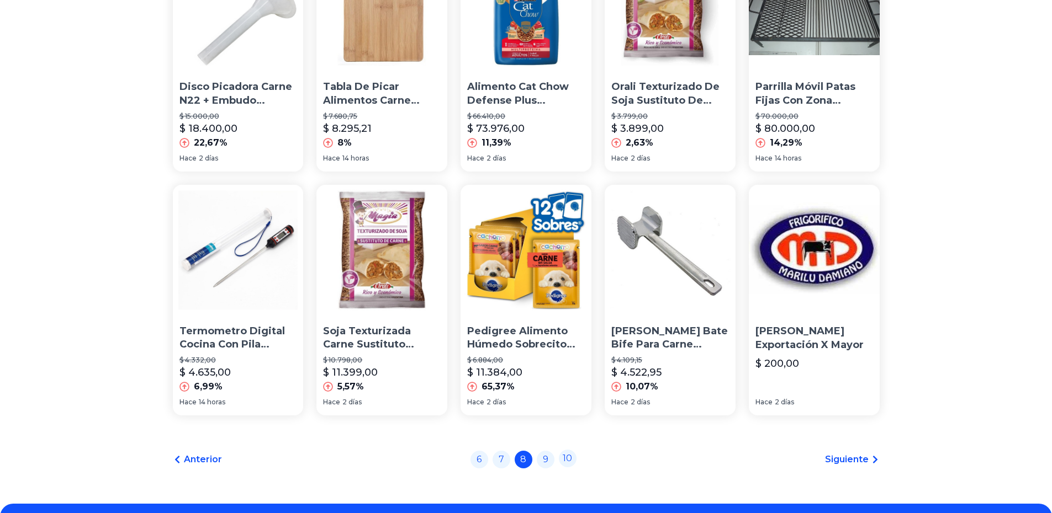
click at [572, 462] on link "10" at bounding box center [568, 459] width 18 height 18
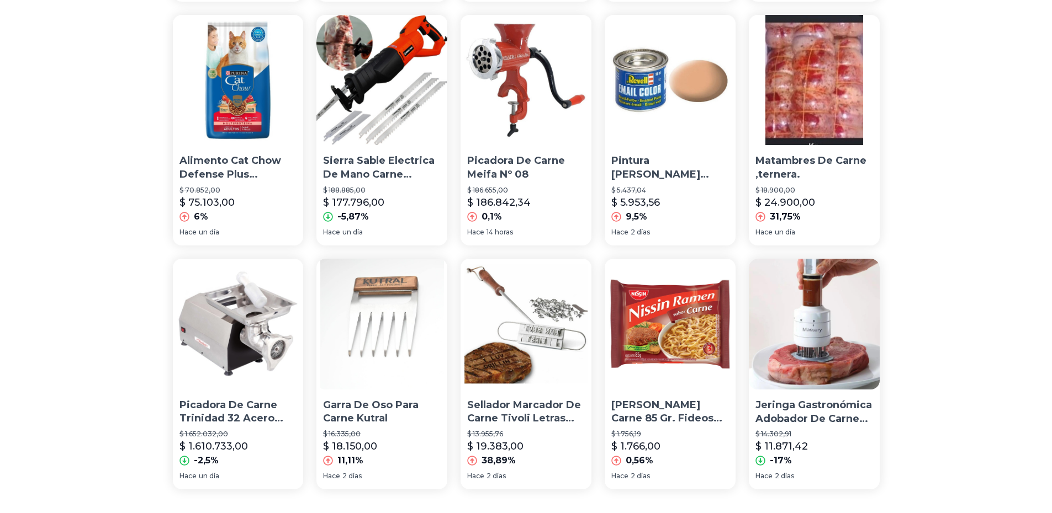
scroll to position [737, 0]
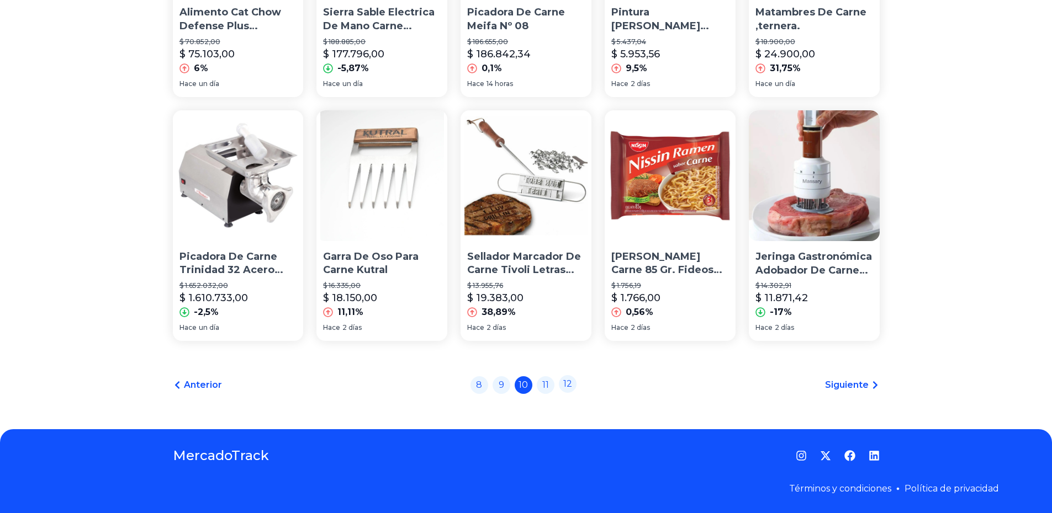
click at [573, 385] on link "12" at bounding box center [568, 384] width 18 height 18
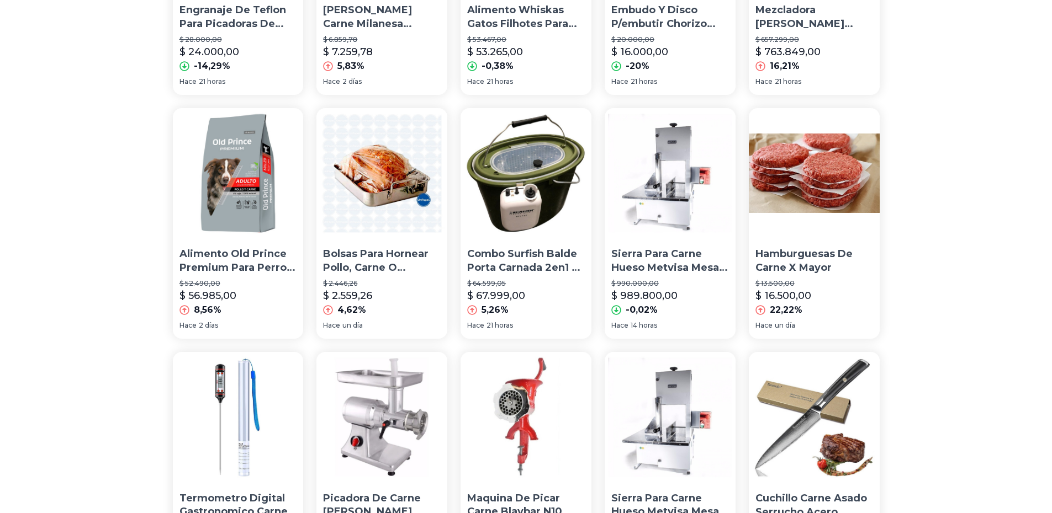
scroll to position [497, 0]
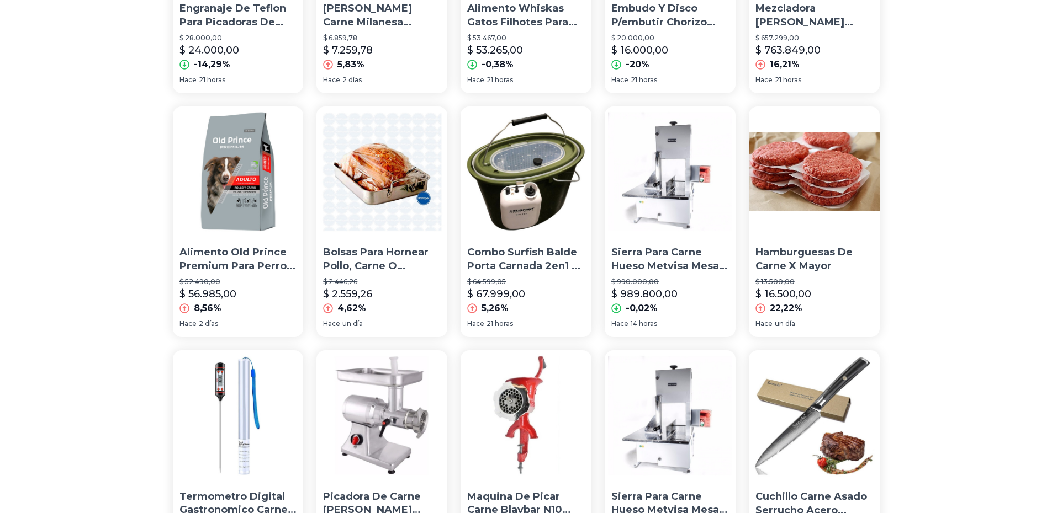
click at [803, 263] on p "Hamburguesas De Carne X Mayor" at bounding box center [814, 260] width 118 height 28
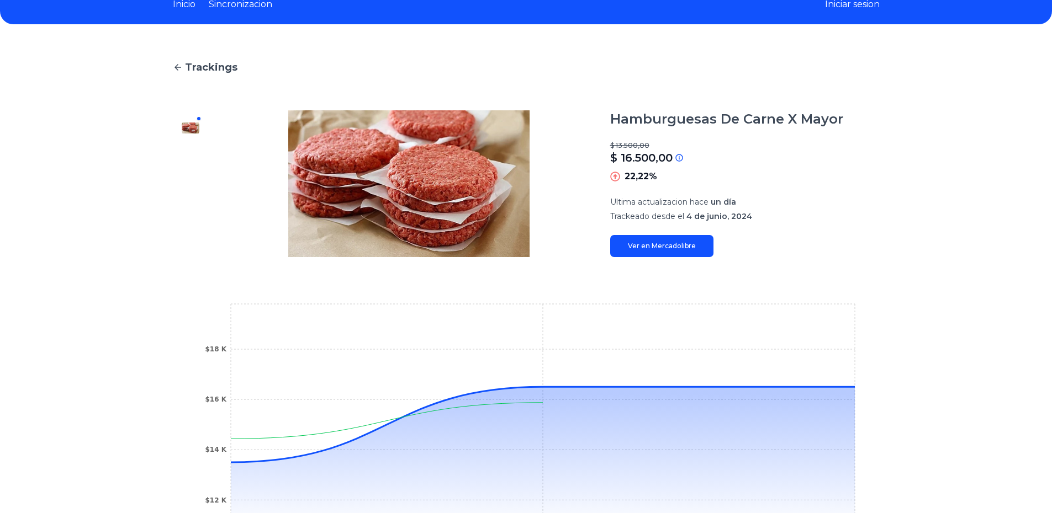
scroll to position [110, 0]
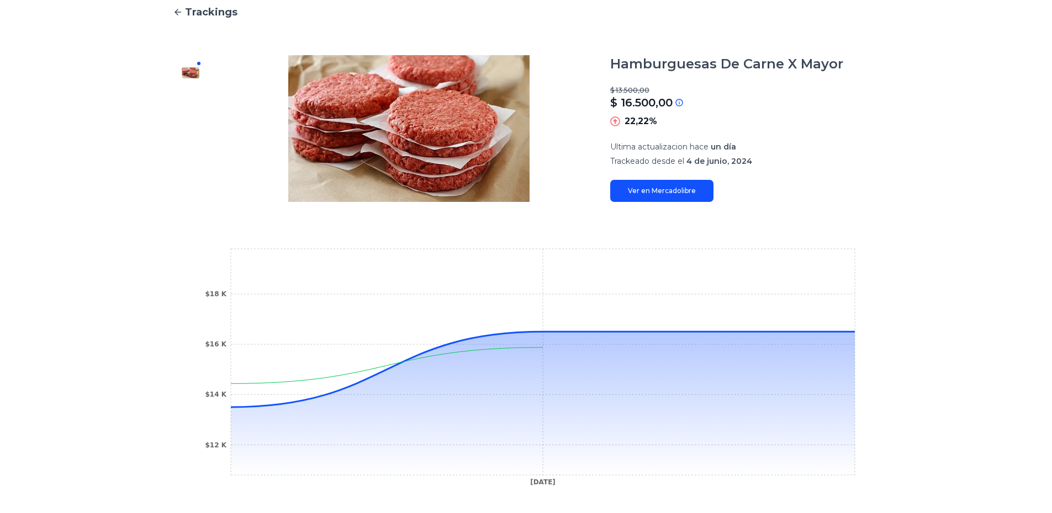
type input "*****"
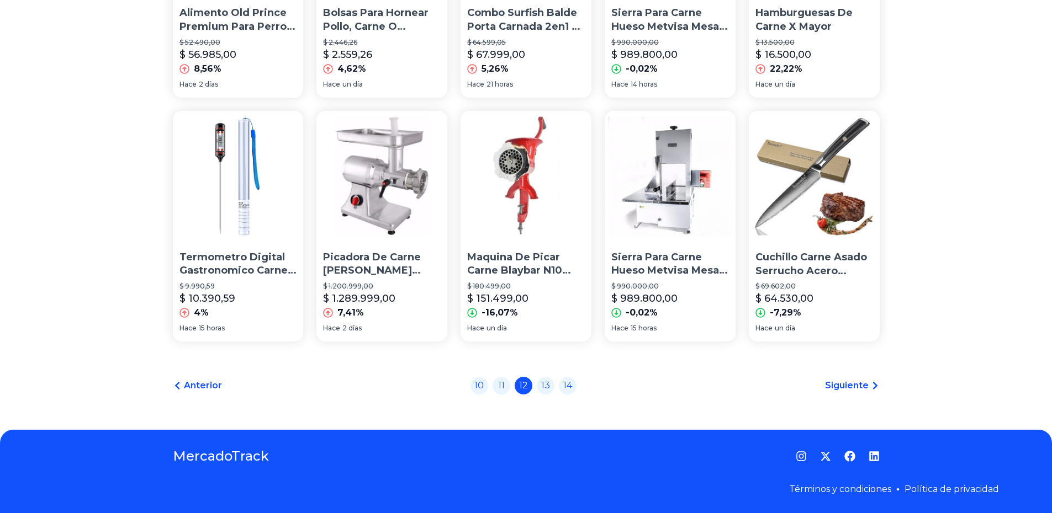
scroll to position [737, 0]
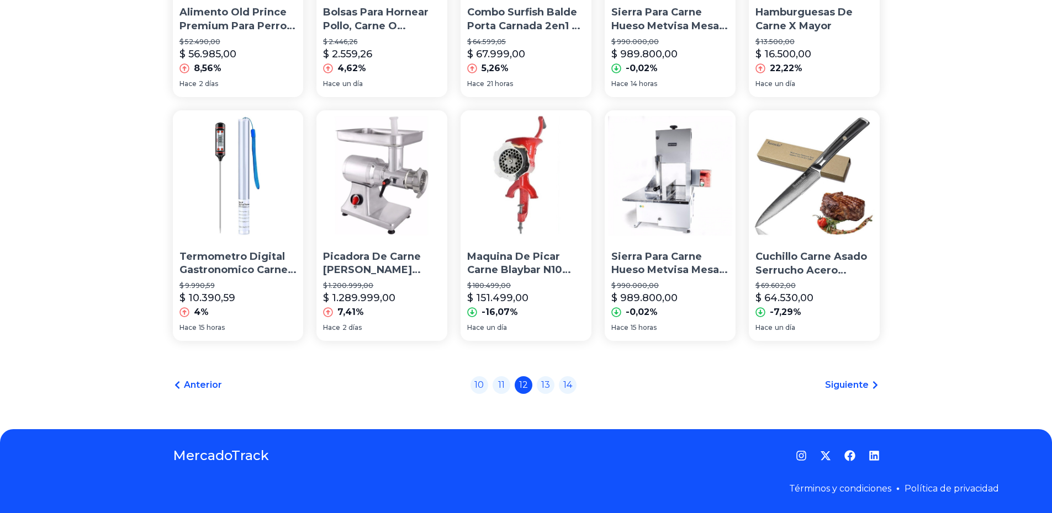
click at [867, 378] on div "Anterior 10 11 12 13 14 Siguiente" at bounding box center [526, 386] width 707 height 18
click at [867, 380] on span "Siguiente" at bounding box center [847, 385] width 44 height 13
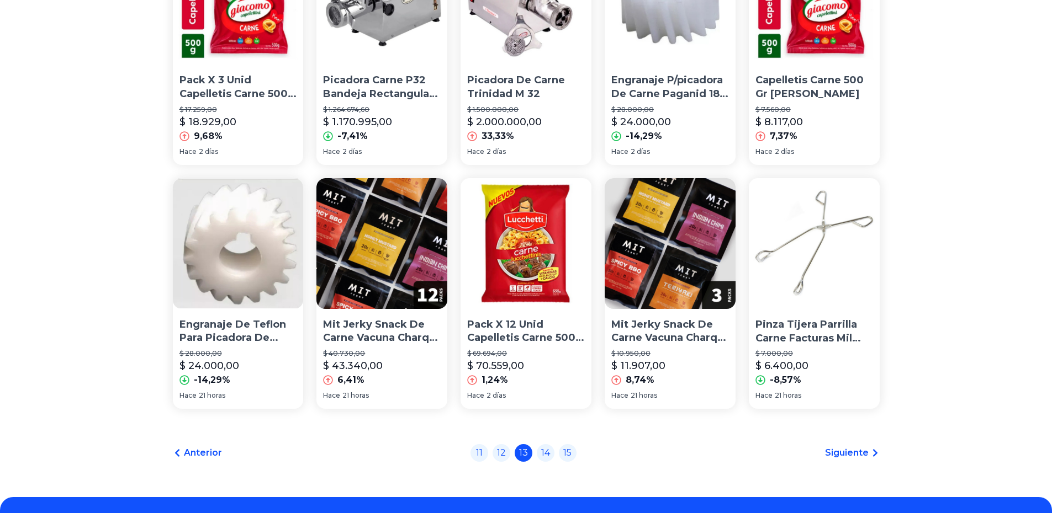
scroll to position [737, 0]
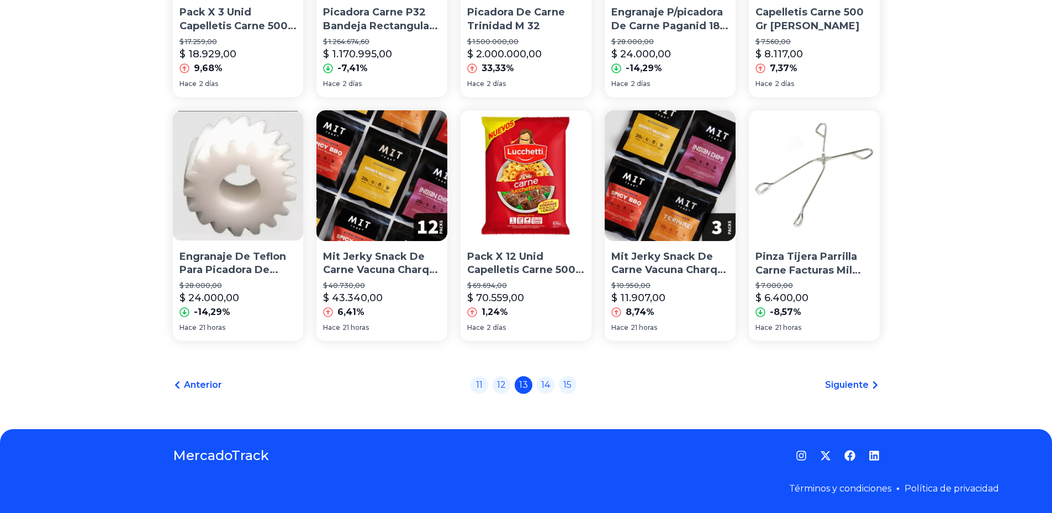
click at [582, 387] on div "Anterior 11 12 13 14 15 Siguiente" at bounding box center [526, 386] width 707 height 18
click at [576, 386] on link "15" at bounding box center [568, 384] width 18 height 18
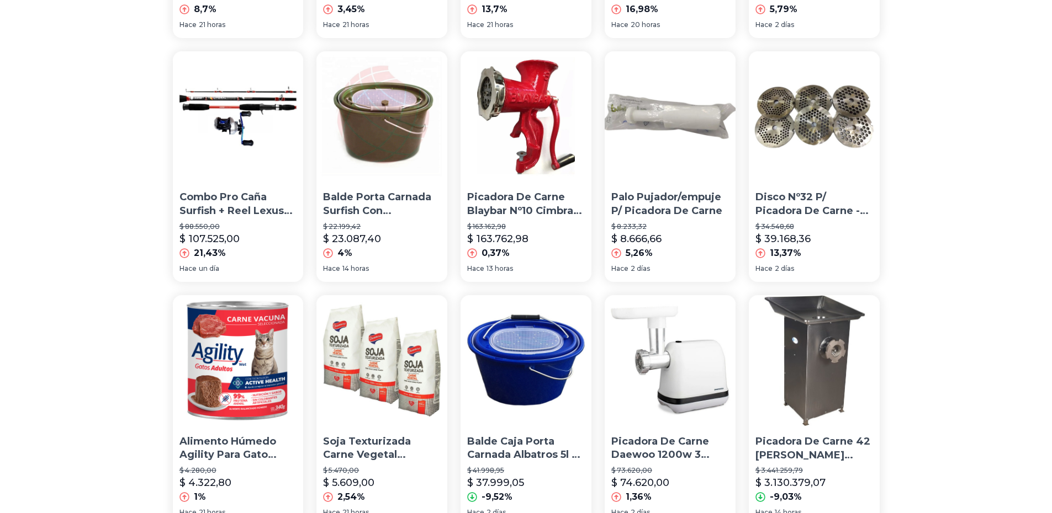
scroll to position [718, 0]
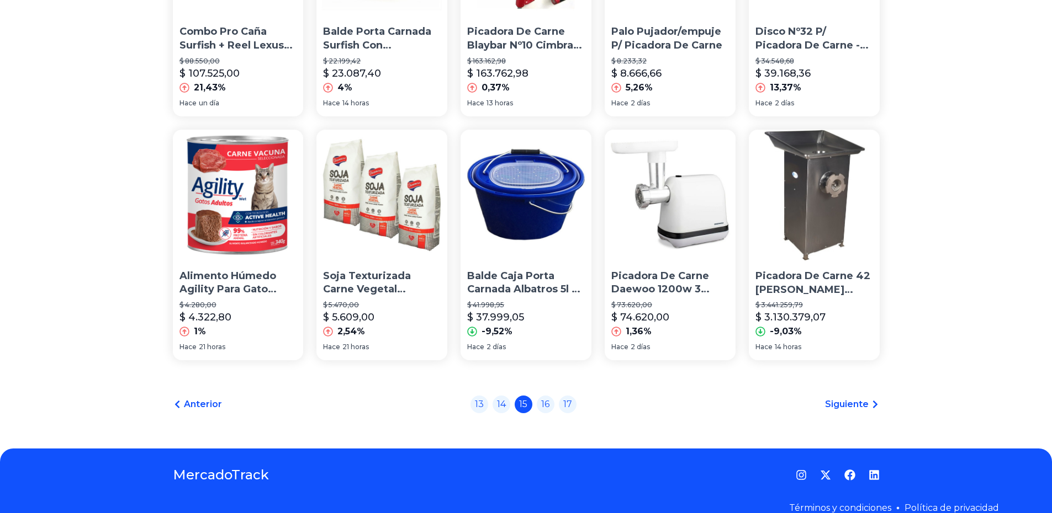
click at [385, 272] on p "Soja Texturizada Carne Vegetal Dicomere Alimento Vegano X3" at bounding box center [382, 283] width 118 height 28
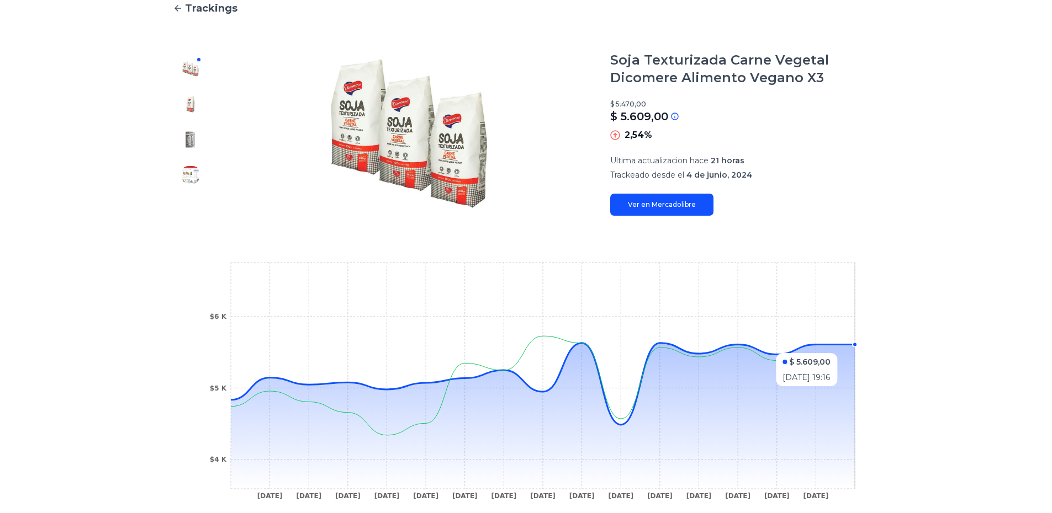
scroll to position [110, 0]
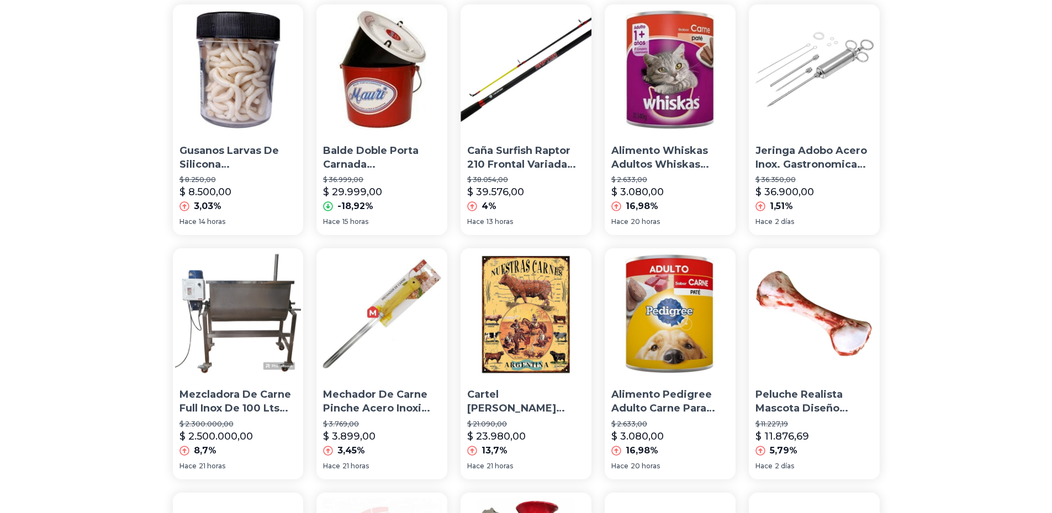
scroll to position [718, 0]
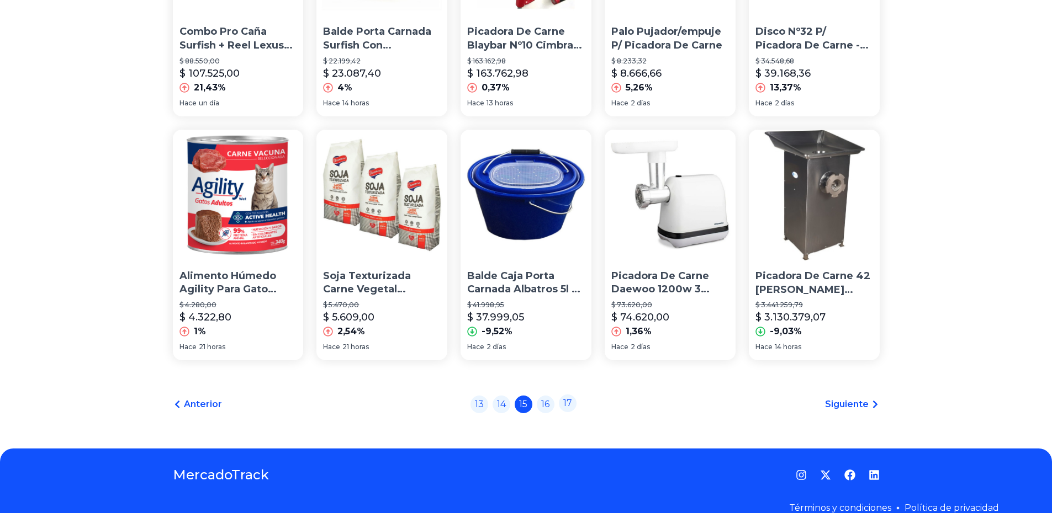
click at [574, 400] on link "17" at bounding box center [568, 404] width 18 height 18
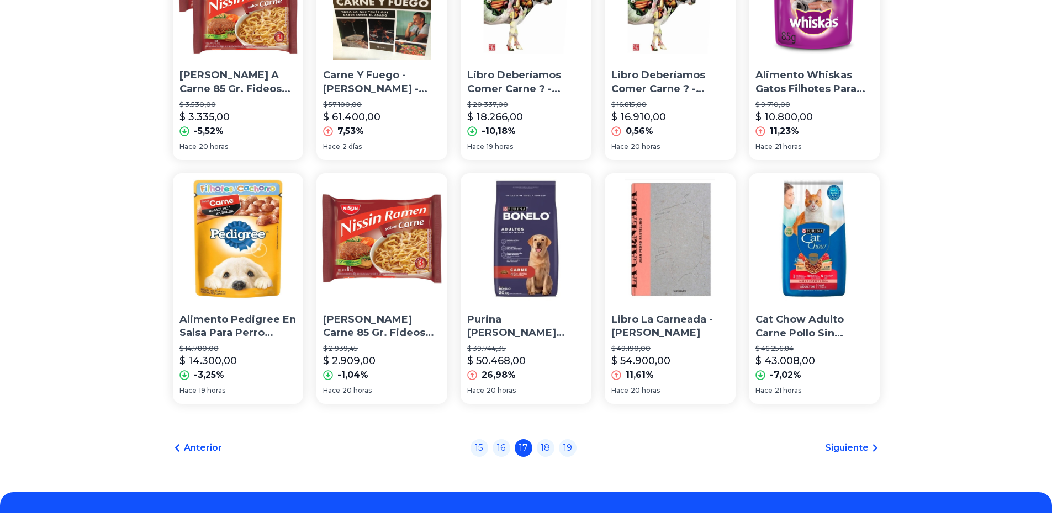
scroll to position [737, 0]
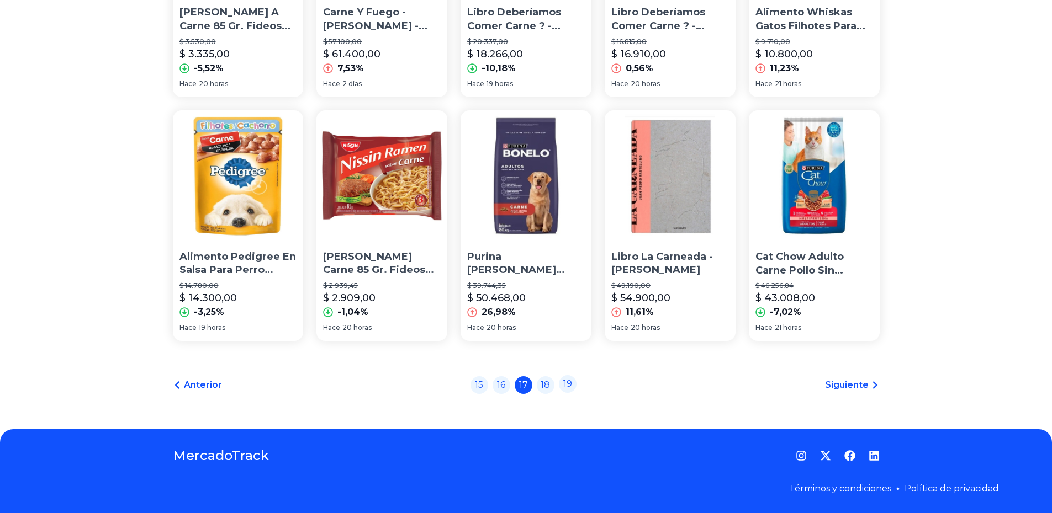
click at [565, 383] on link "19" at bounding box center [568, 384] width 18 height 18
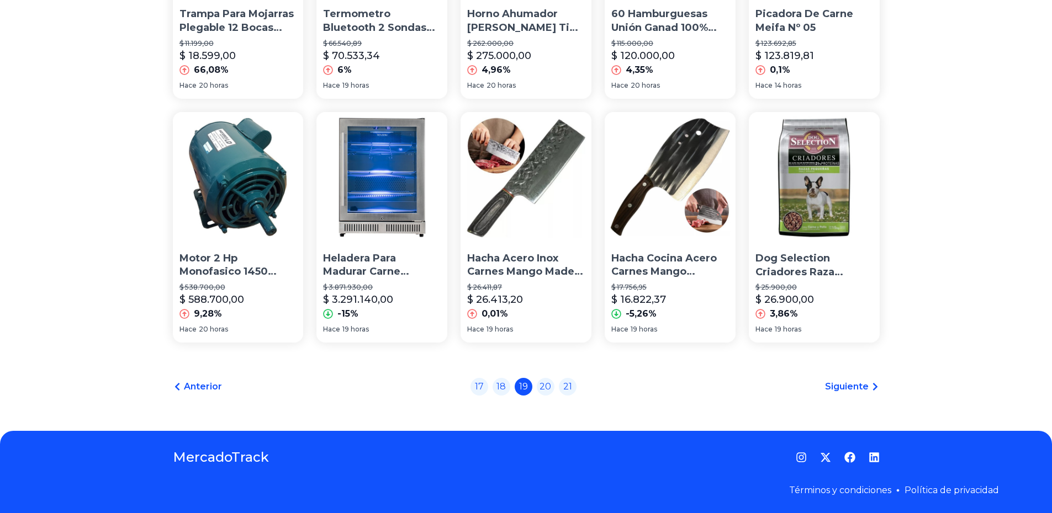
scroll to position [737, 0]
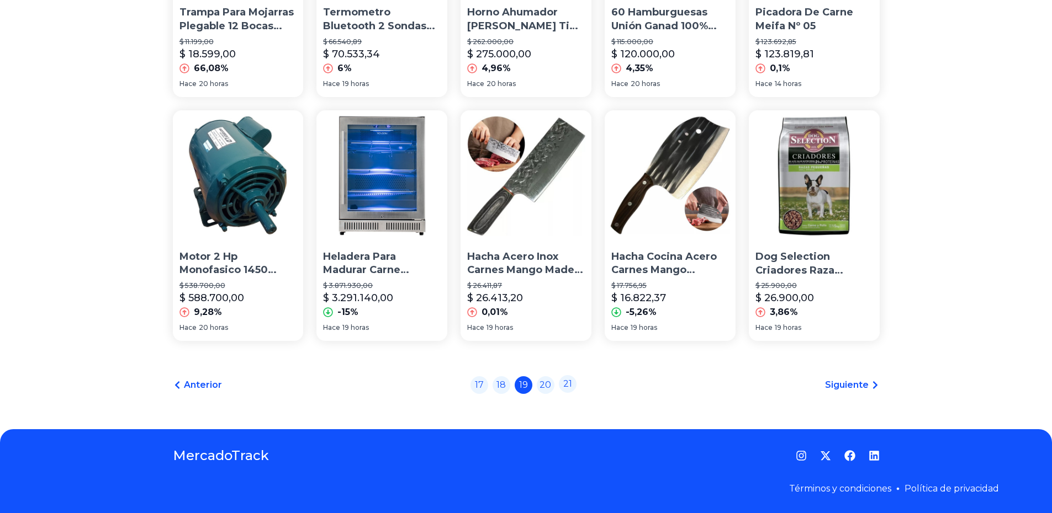
click at [568, 386] on link "21" at bounding box center [568, 384] width 18 height 18
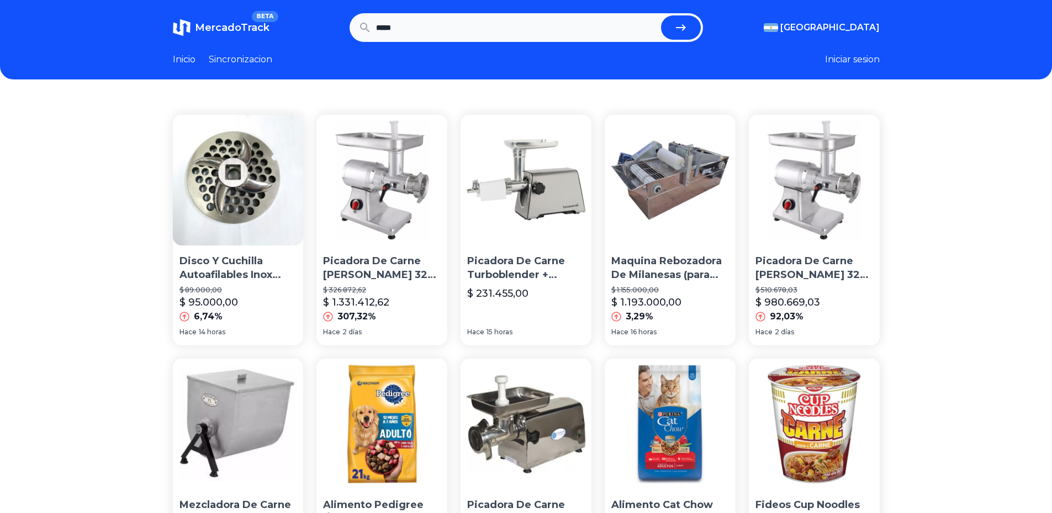
click at [539, 34] on input "*****" at bounding box center [516, 27] width 280 height 24
type input "***"
click at [661, 15] on button "submit" at bounding box center [681, 27] width 40 height 24
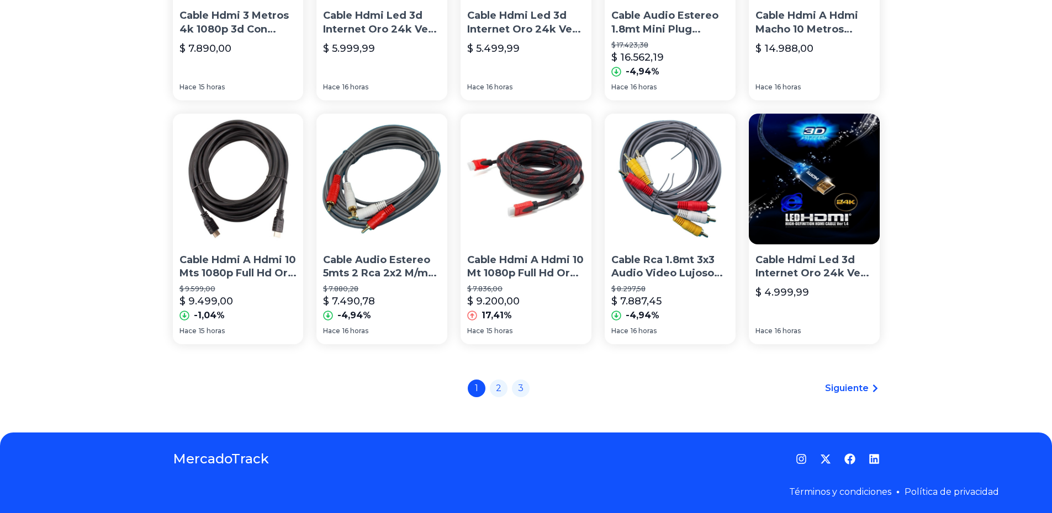
scroll to position [737, 0]
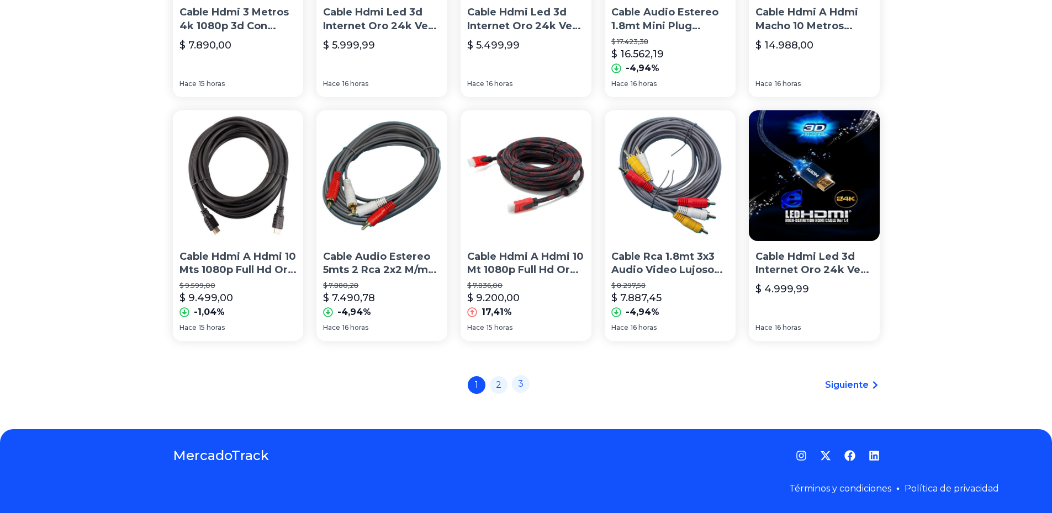
click at [523, 388] on link "3" at bounding box center [521, 384] width 18 height 18
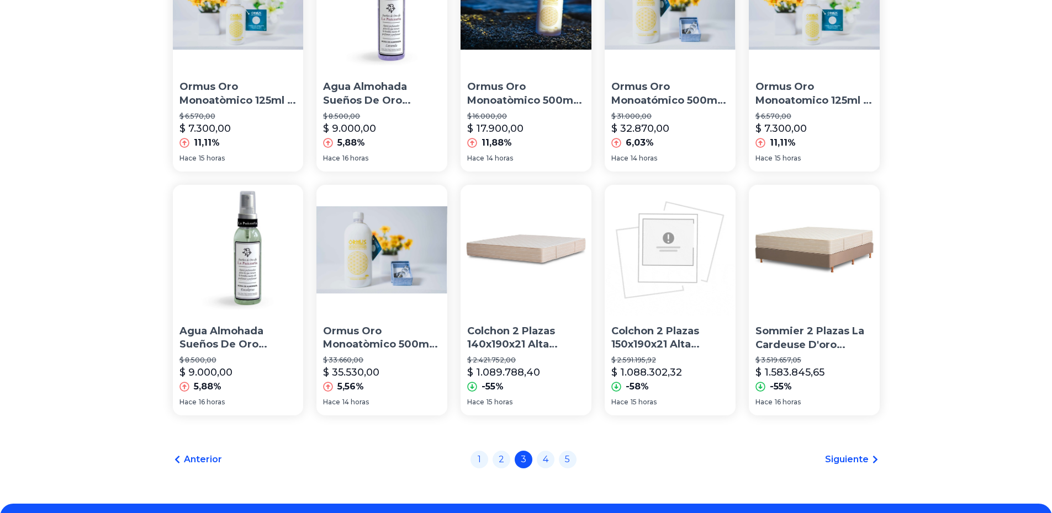
scroll to position [737, 0]
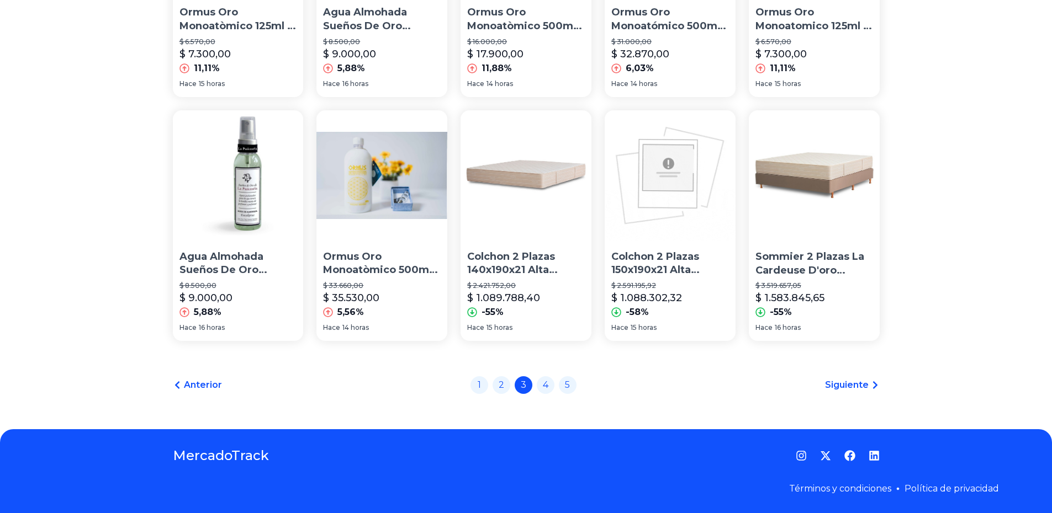
click at [541, 263] on p "Colchon 2 Plazas 140x190x21 Alta Densidad D'oro La Cardeuse" at bounding box center [526, 264] width 118 height 28
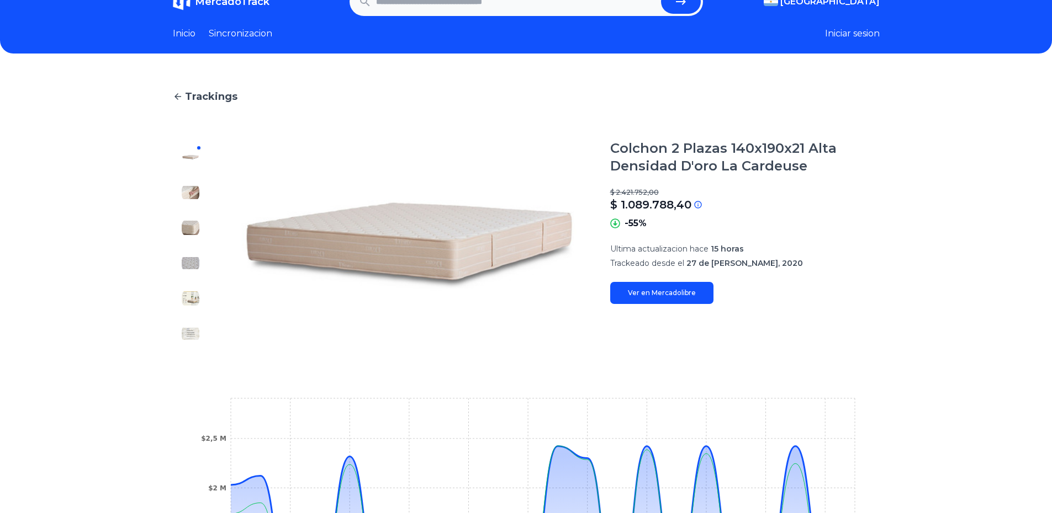
scroll to position [22, 0]
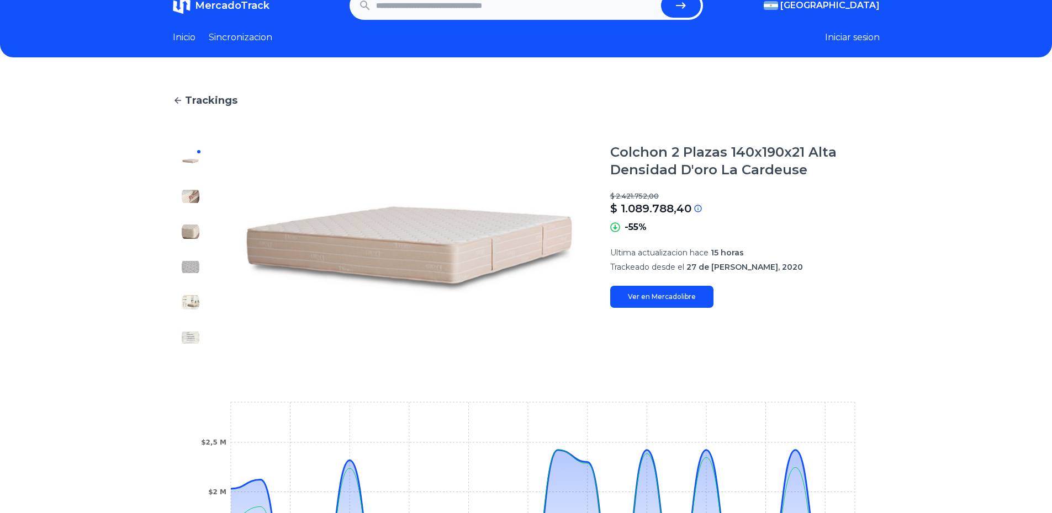
click at [575, 13] on input "text" at bounding box center [516, 5] width 280 height 24
type input "**********"
click at [661, 0] on button "submit" at bounding box center [681, 5] width 40 height 24
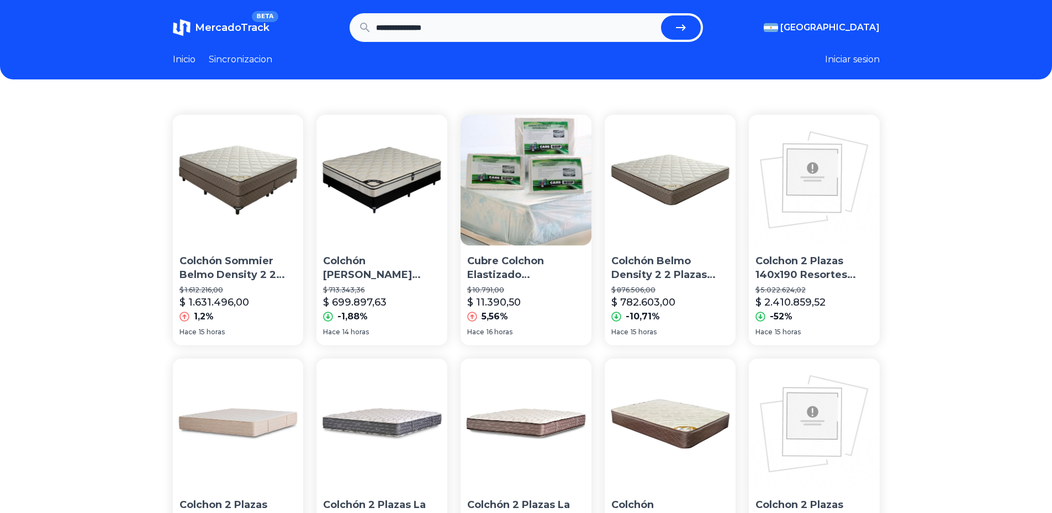
click at [391, 262] on p "Colchón [PERSON_NAME] Backcare Hotel Bilt 2 Plazas 190x140" at bounding box center [382, 269] width 118 height 28
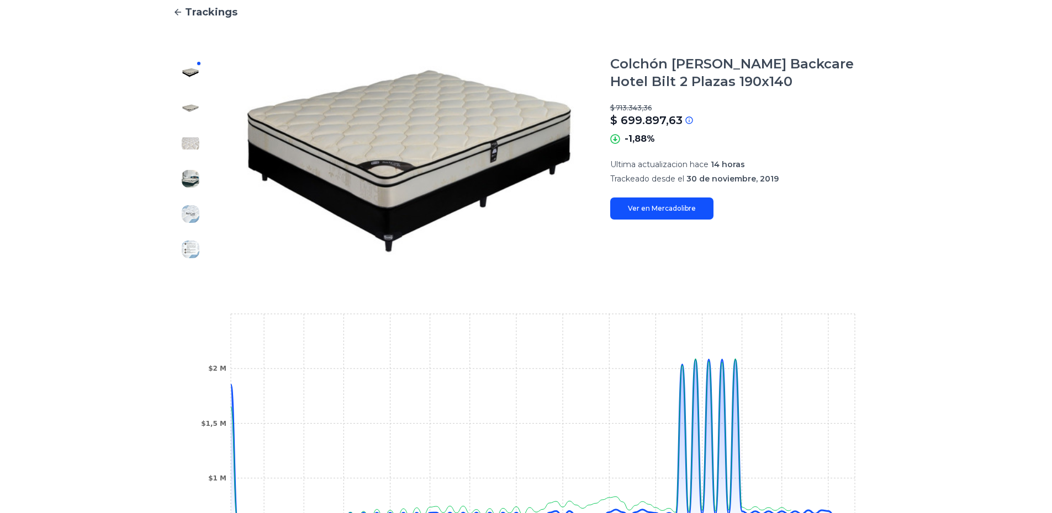
scroll to position [298, 0]
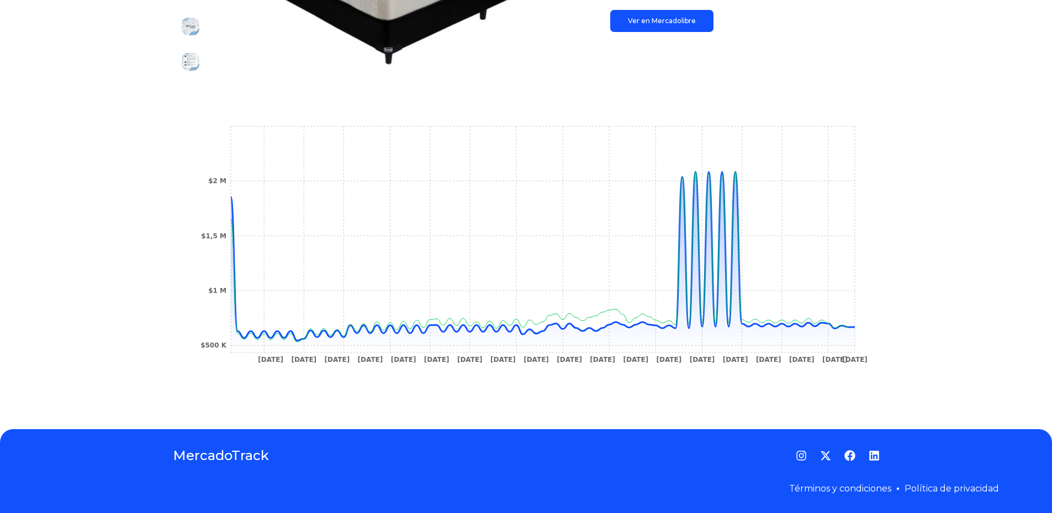
type input "**********"
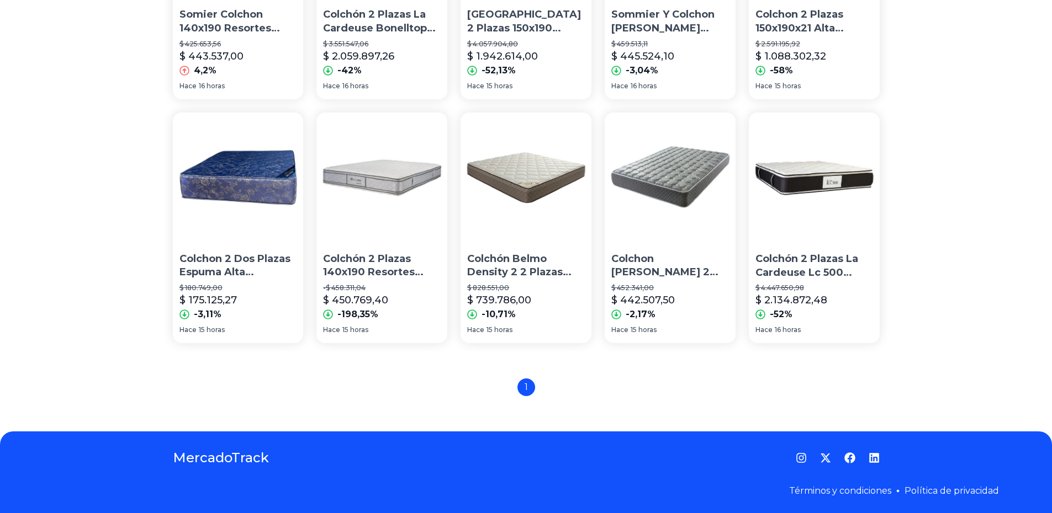
scroll to position [737, 0]
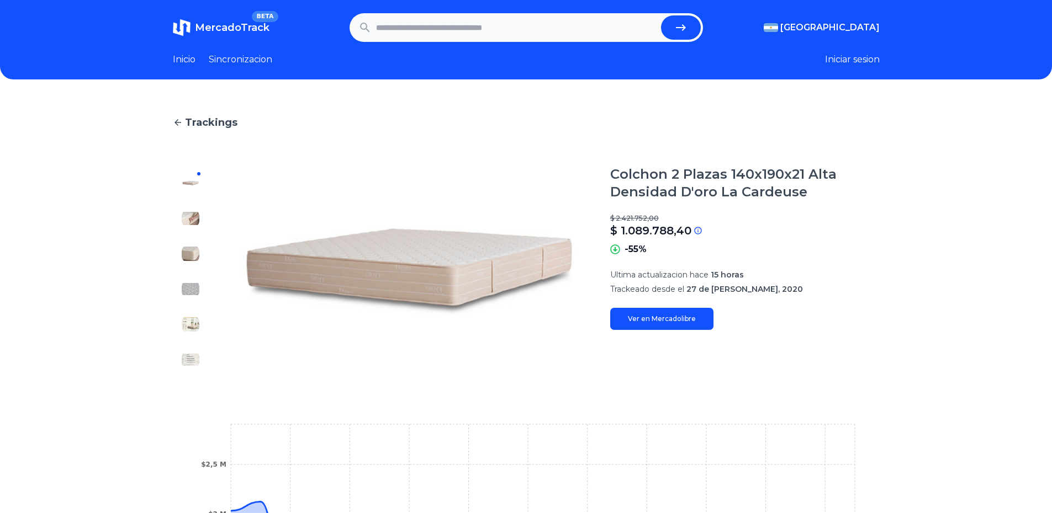
scroll to position [22, 0]
